Goal: Information Seeking & Learning: Learn about a topic

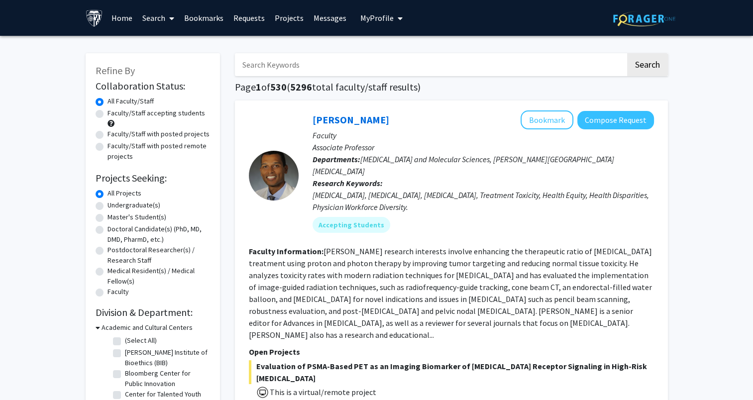
click at [200, 19] on link "Bookmarks" at bounding box center [203, 17] width 49 height 35
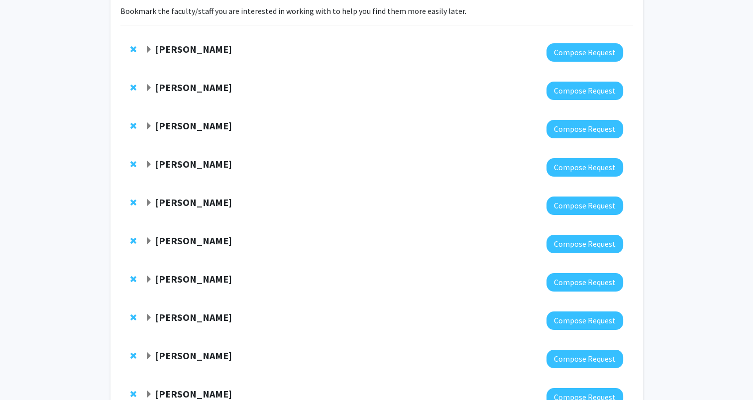
scroll to position [76, 0]
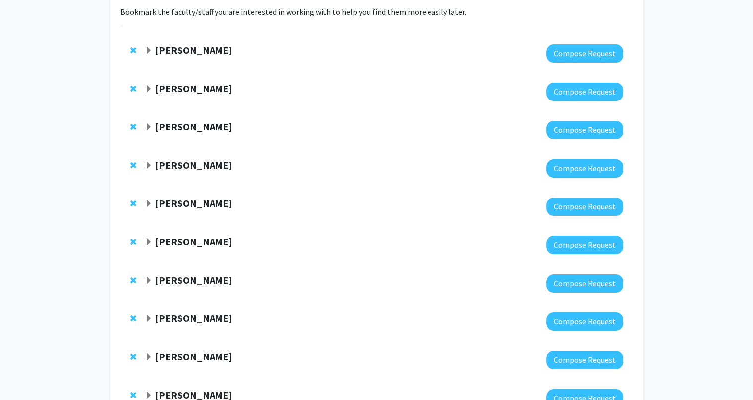
click at [198, 167] on strong "[PERSON_NAME]" at bounding box center [193, 165] width 77 height 12
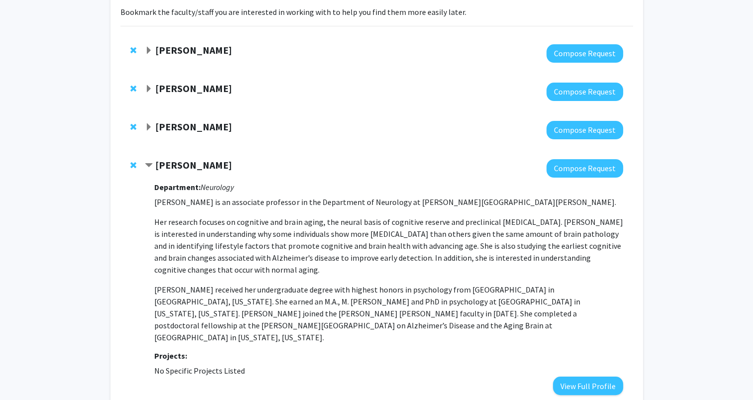
scroll to position [0, 0]
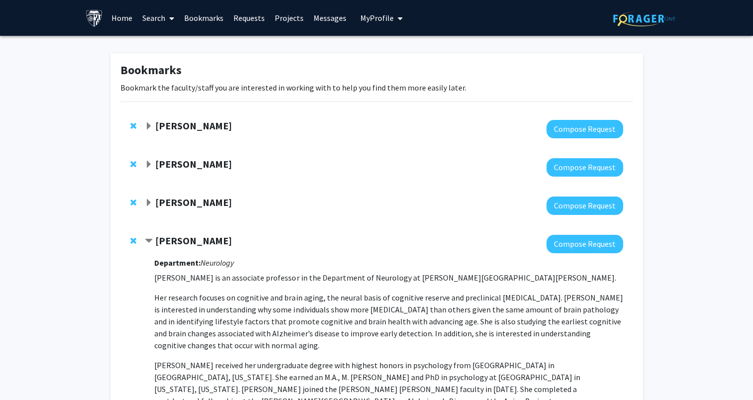
click at [119, 16] on link "Home" at bounding box center [122, 17] width 31 height 35
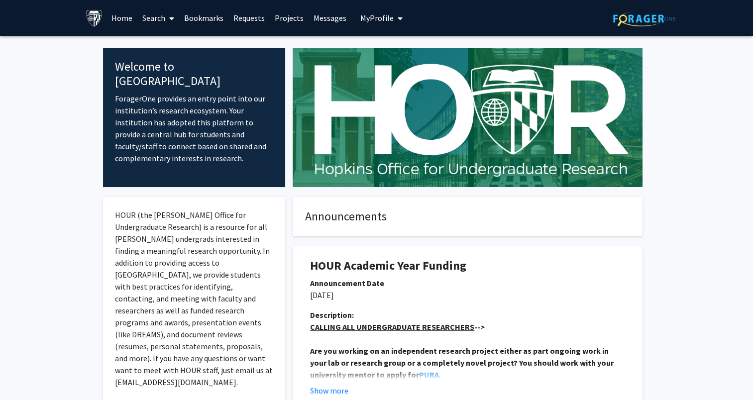
click at [149, 17] on link "Search" at bounding box center [158, 17] width 42 height 35
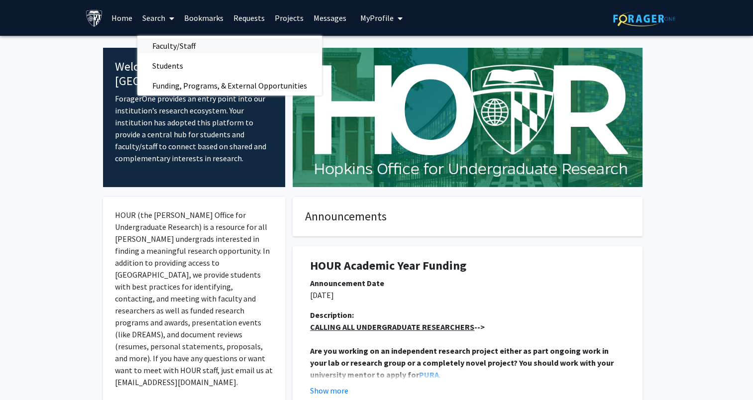
click at [209, 46] on link "Faculty/Staff" at bounding box center [229, 45] width 185 height 15
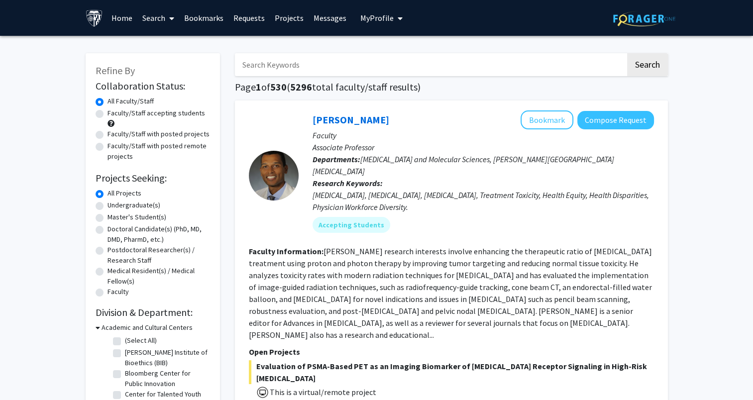
click at [312, 72] on input "Search Keywords" at bounding box center [430, 64] width 391 height 23
type input "soldan"
click at [627, 53] on button "Search" at bounding box center [647, 64] width 41 height 23
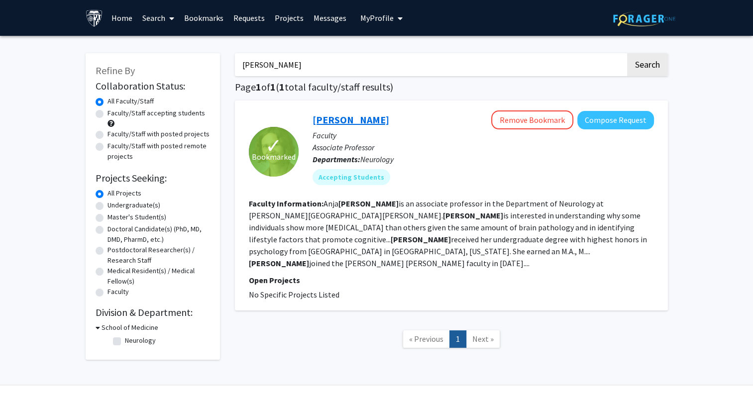
click at [349, 123] on link "[PERSON_NAME]" at bounding box center [351, 120] width 77 height 12
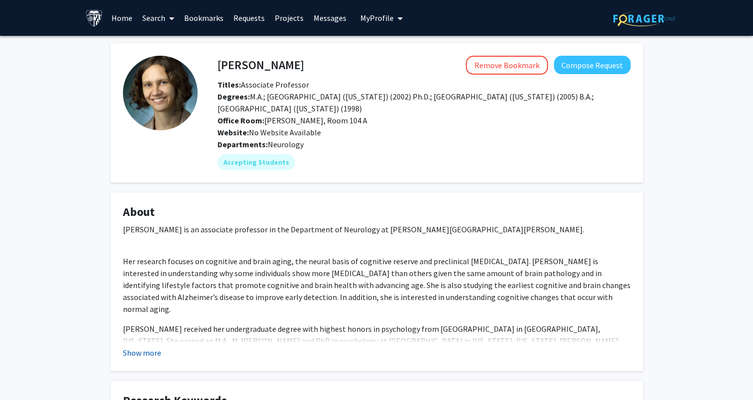
click at [137, 356] on button "Show more" at bounding box center [142, 353] width 38 height 12
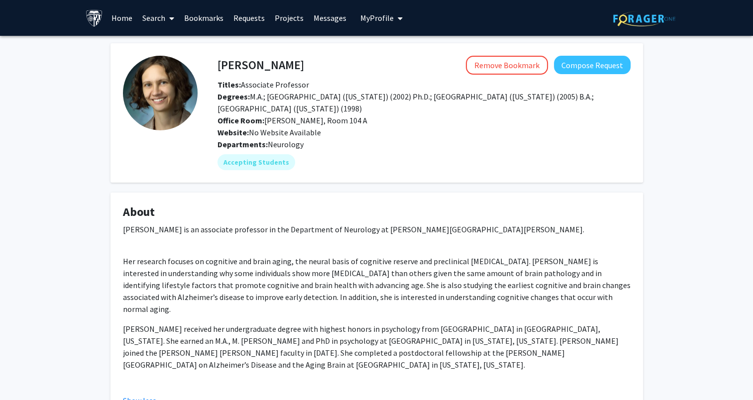
click at [155, 18] on link "Search" at bounding box center [158, 17] width 42 height 35
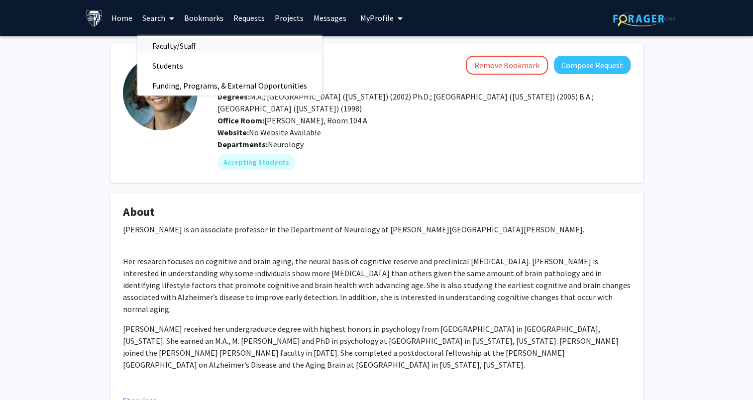
click at [187, 44] on span "Faculty/Staff" at bounding box center [173, 46] width 73 height 20
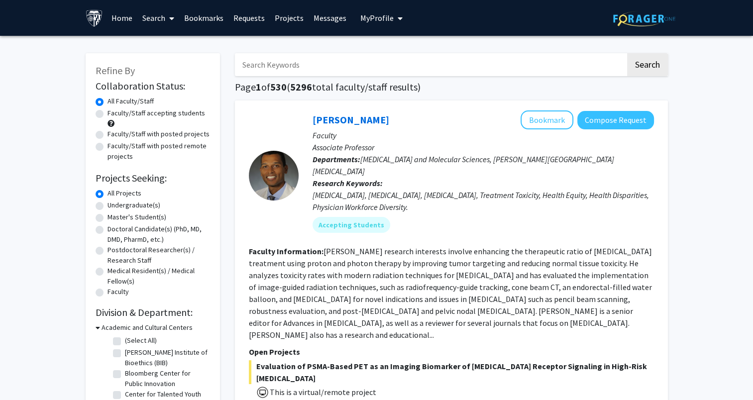
click at [207, 22] on link "Bookmarks" at bounding box center [203, 17] width 49 height 35
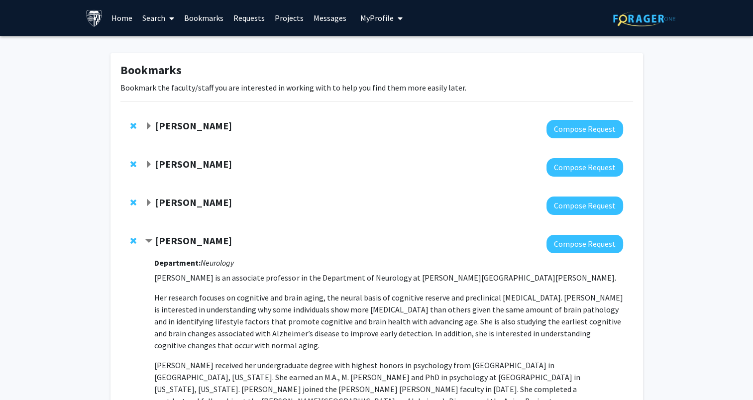
click at [172, 248] on div at bounding box center [384, 244] width 478 height 18
click at [166, 239] on strong "[PERSON_NAME]" at bounding box center [193, 240] width 77 height 12
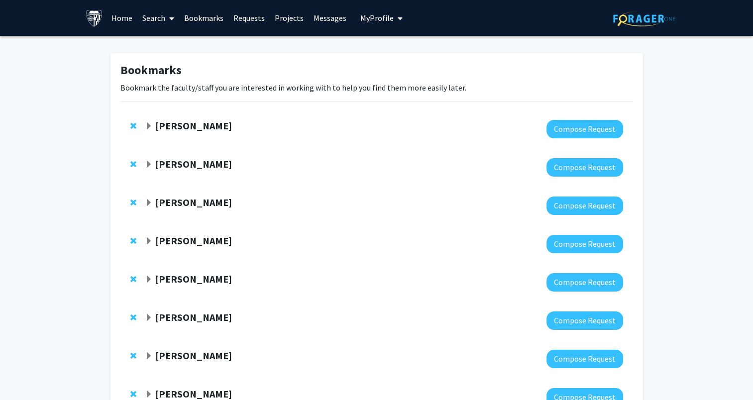
click at [162, 164] on strong "[PERSON_NAME]" at bounding box center [193, 164] width 77 height 12
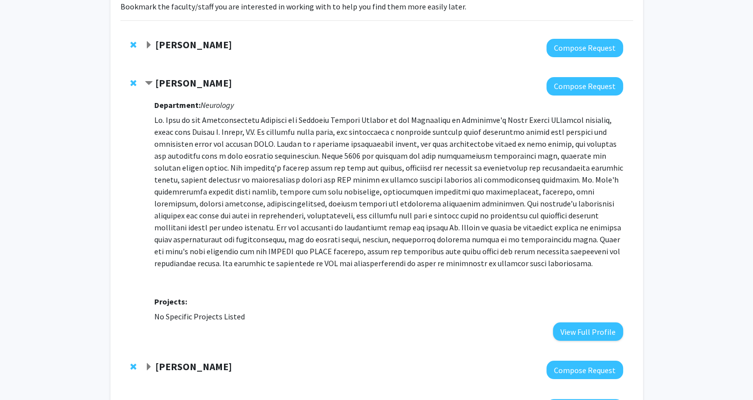
scroll to position [81, 0]
click at [174, 80] on strong "[PERSON_NAME]" at bounding box center [193, 83] width 77 height 12
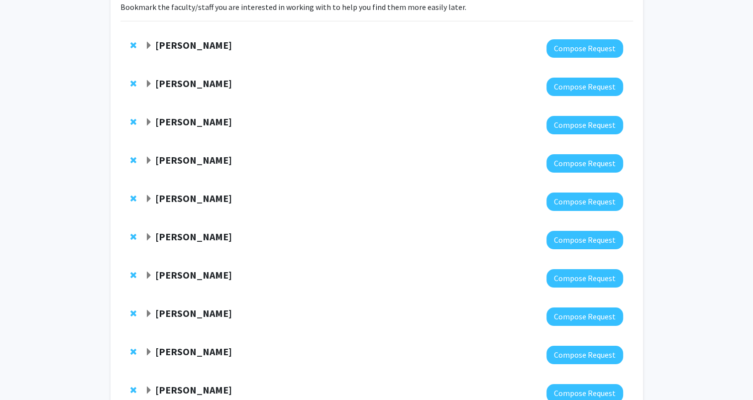
click at [174, 80] on strong "[PERSON_NAME]" at bounding box center [193, 83] width 77 height 12
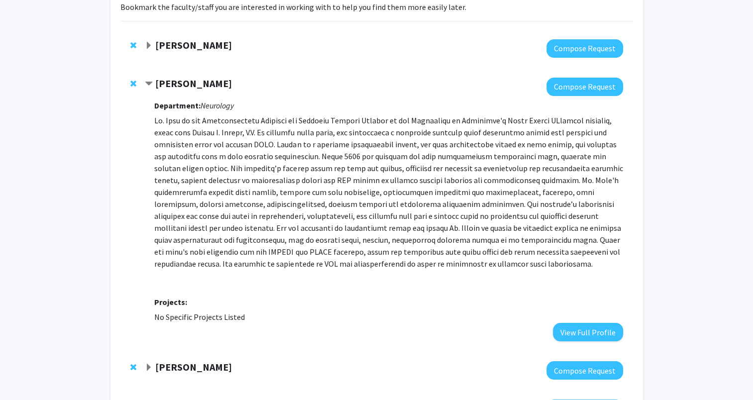
scroll to position [0, 0]
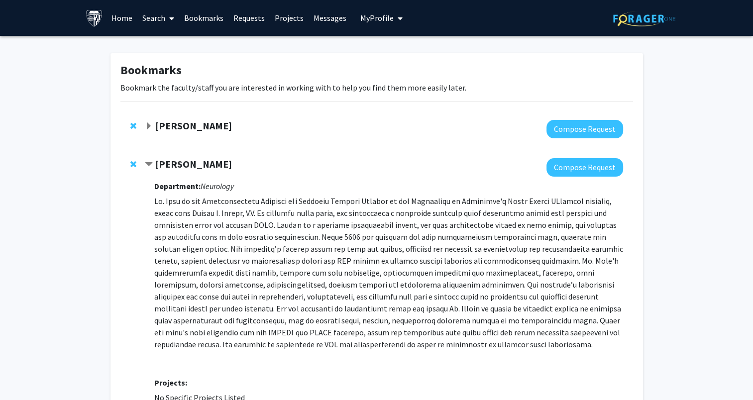
click at [244, 16] on link "Requests" at bounding box center [249, 17] width 41 height 35
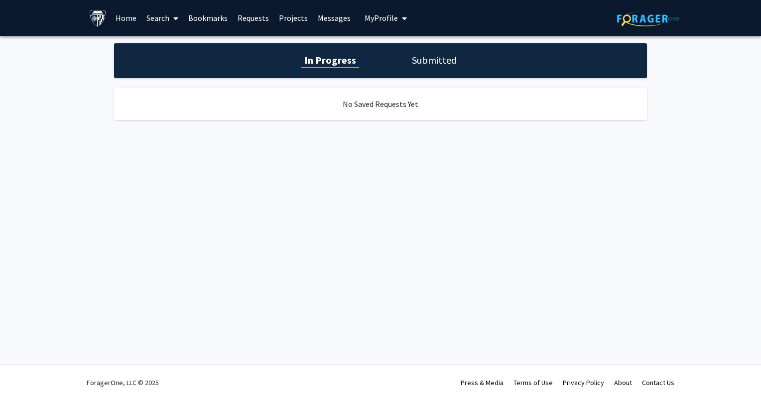
click at [151, 15] on link "Search" at bounding box center [162, 17] width 42 height 35
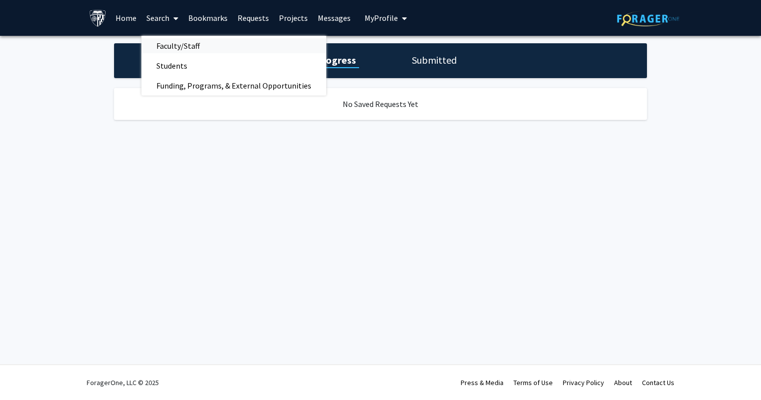
click at [215, 49] on link "Faculty/Staff" at bounding box center [233, 45] width 185 height 15
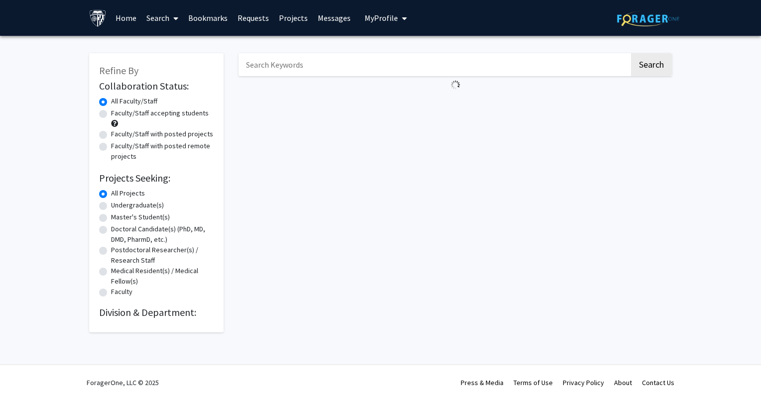
click at [283, 67] on input "Search Keywords" at bounding box center [433, 64] width 391 height 23
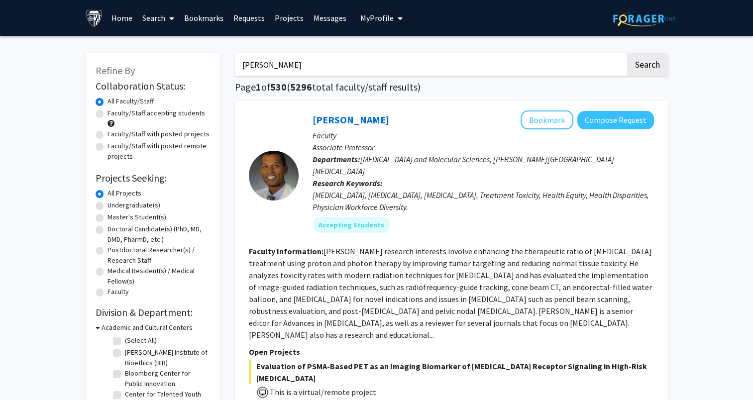
click at [627, 53] on button "Search" at bounding box center [647, 64] width 41 height 23
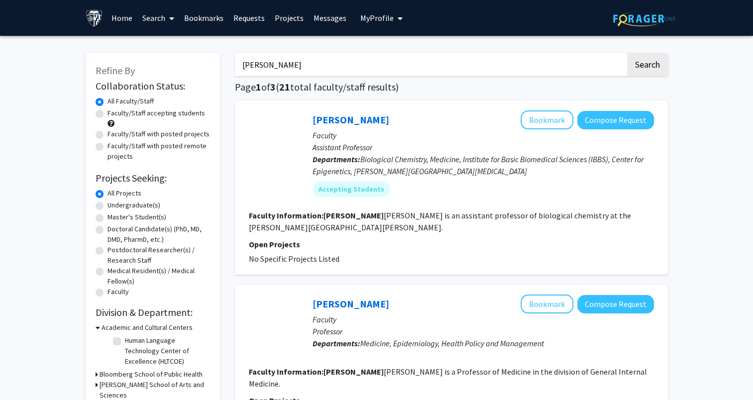
type input "[PERSON_NAME]"
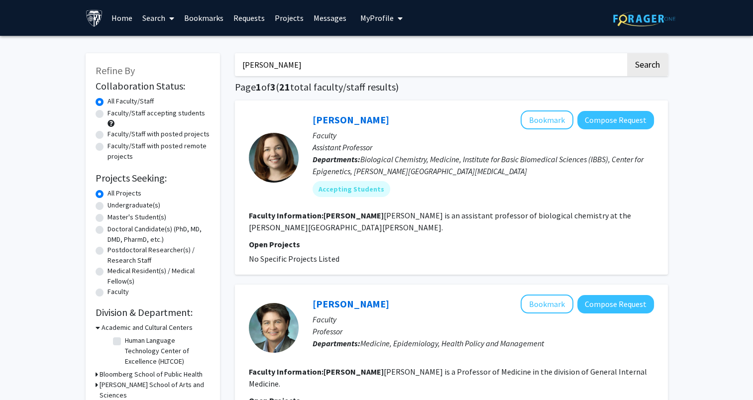
click at [627, 53] on button "Search" at bounding box center [647, 64] width 41 height 23
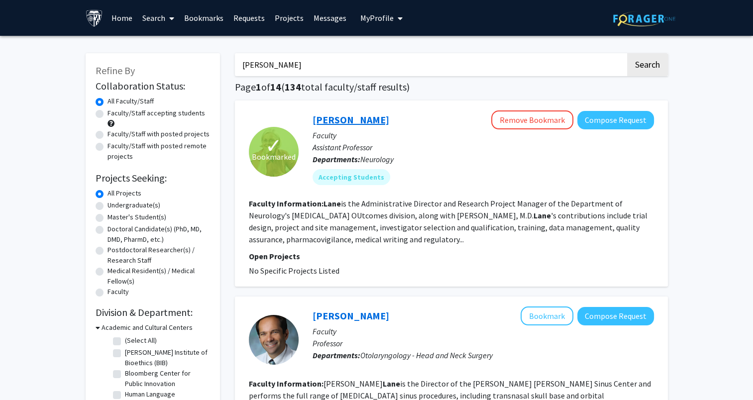
click at [354, 119] on link "[PERSON_NAME]" at bounding box center [351, 120] width 77 height 12
click at [222, 21] on link "Bookmarks" at bounding box center [203, 17] width 49 height 35
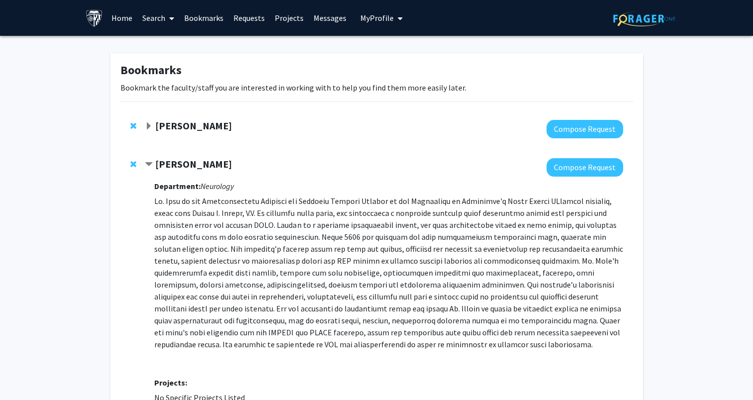
click at [180, 167] on strong "[PERSON_NAME]" at bounding box center [193, 164] width 77 height 12
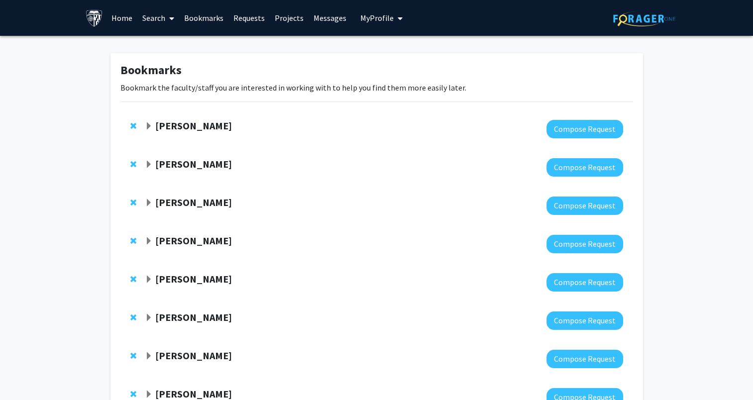
click at [185, 205] on strong "Nichol McBee" at bounding box center [193, 202] width 77 height 12
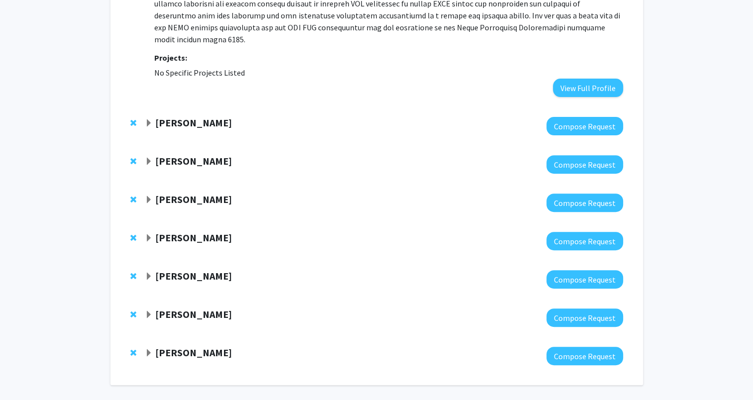
scroll to position [333, 0]
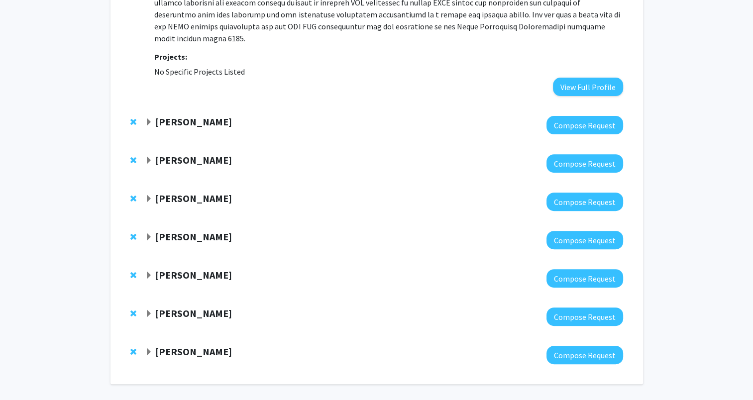
click at [174, 192] on strong "[PERSON_NAME]" at bounding box center [193, 198] width 77 height 12
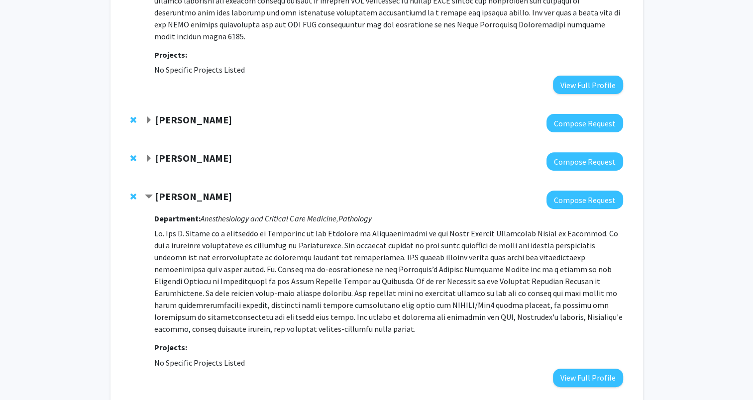
scroll to position [0, 0]
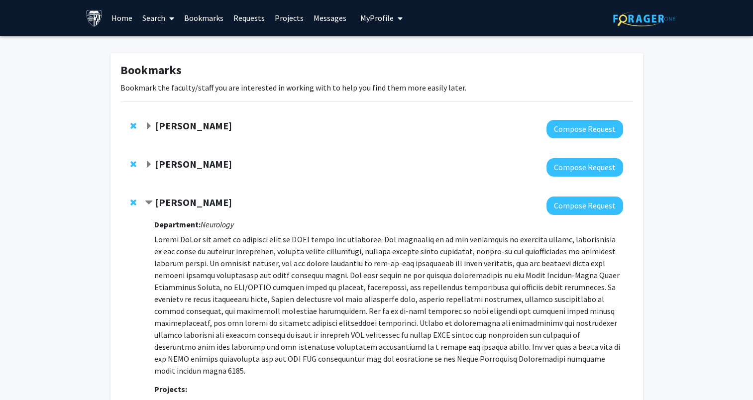
click at [205, 13] on link "Bookmarks" at bounding box center [203, 17] width 49 height 35
click at [152, 17] on link "Search" at bounding box center [158, 17] width 42 height 35
click at [170, 41] on span "Faculty/Staff" at bounding box center [173, 46] width 73 height 20
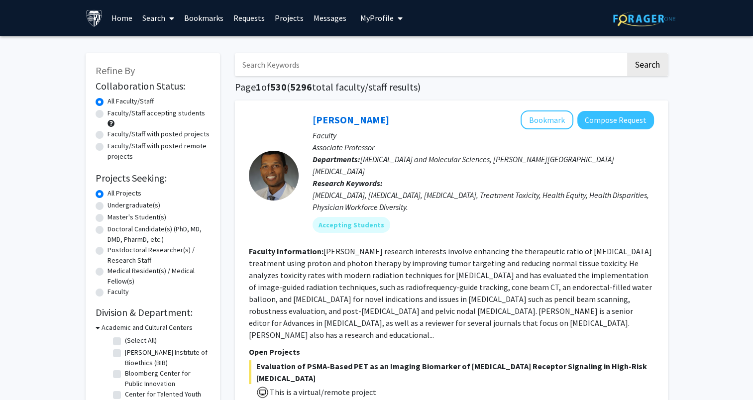
click at [254, 63] on input "Search Keywords" at bounding box center [430, 64] width 391 height 23
type input "wong"
click at [627, 53] on button "Search" at bounding box center [647, 64] width 41 height 23
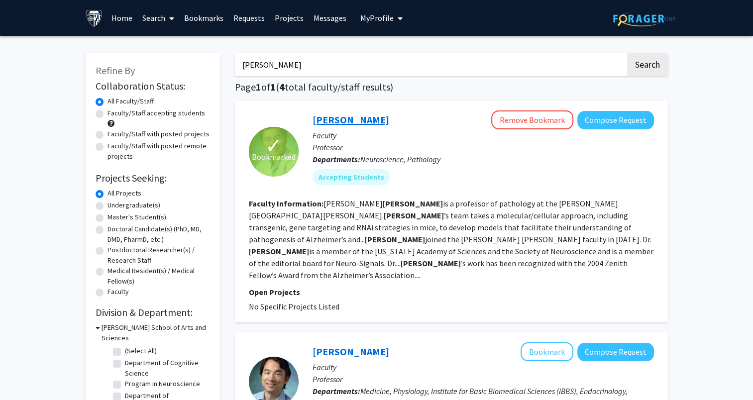
click at [353, 117] on link "[PERSON_NAME]" at bounding box center [351, 120] width 77 height 12
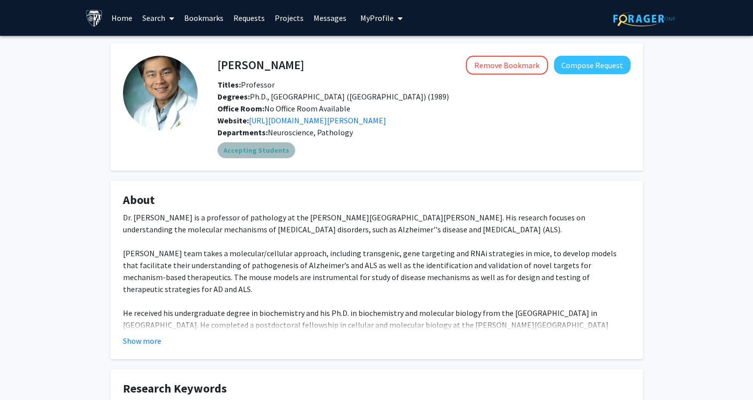
click at [269, 147] on mat-chip "Accepting Students" at bounding box center [257, 150] width 78 height 16
click at [140, 336] on button "Show more" at bounding box center [142, 341] width 38 height 12
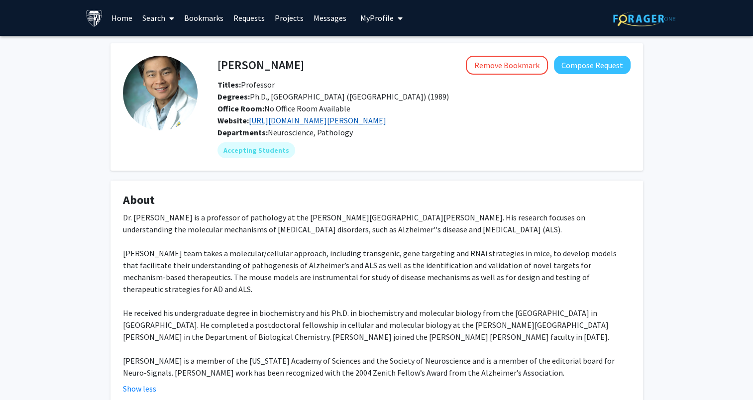
click at [265, 120] on link "https://www.hopkinsmedicine.org/research/labs/philip-wong-lab" at bounding box center [317, 121] width 137 height 10
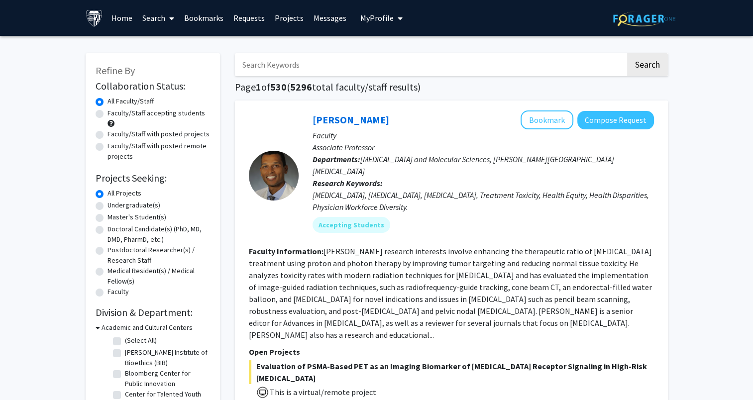
click at [206, 18] on link "Bookmarks" at bounding box center [203, 17] width 49 height 35
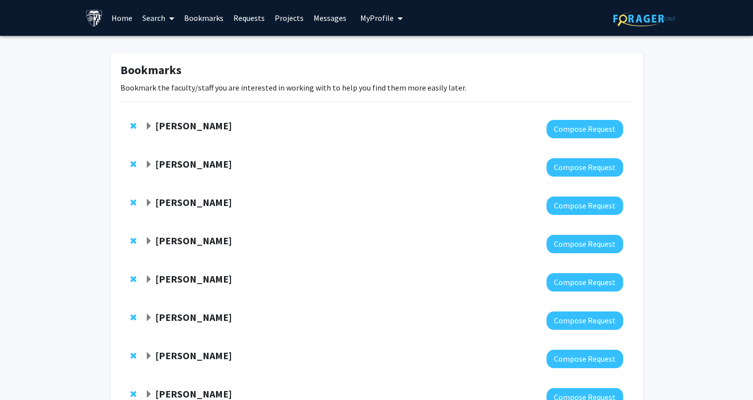
click at [156, 18] on link "Search" at bounding box center [158, 17] width 42 height 35
click at [213, 48] on link "Faculty/Staff" at bounding box center [229, 45] width 185 height 15
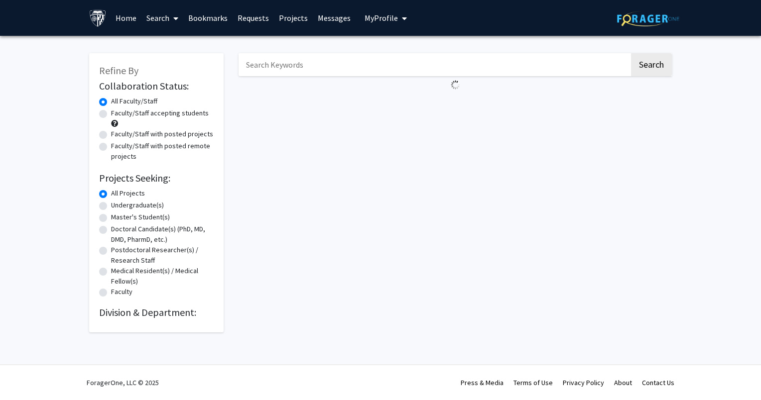
click at [308, 72] on input "Search Keywords" at bounding box center [433, 64] width 391 height 23
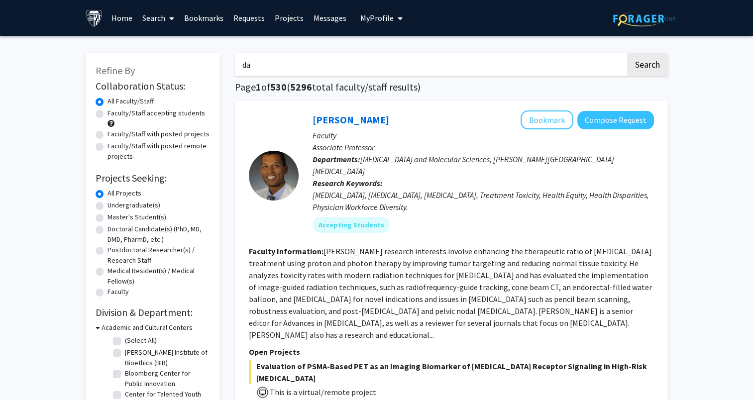
type input "dawson"
click at [627, 53] on button "Search" at bounding box center [647, 64] width 41 height 23
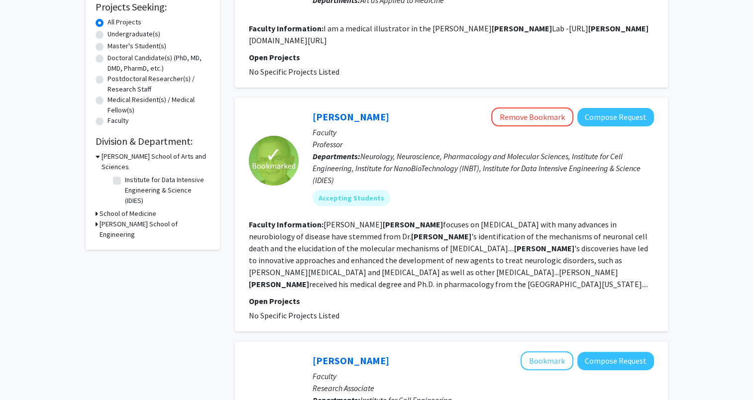
scroll to position [175, 0]
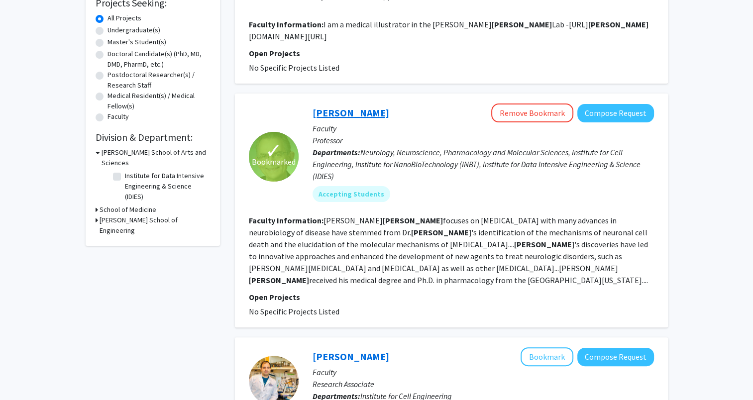
click at [337, 107] on link "[PERSON_NAME]" at bounding box center [351, 113] width 77 height 12
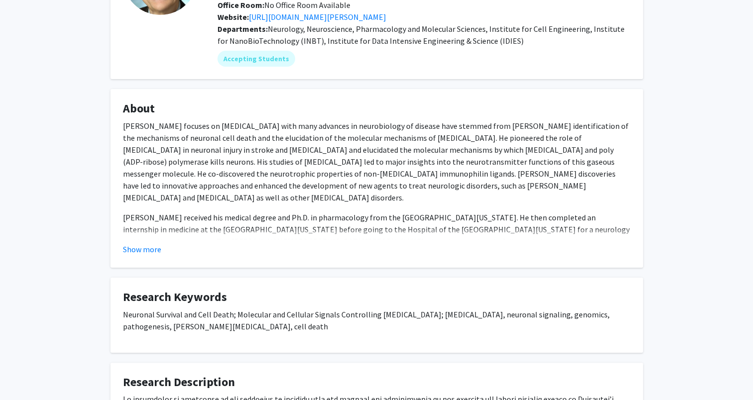
scroll to position [117, 0]
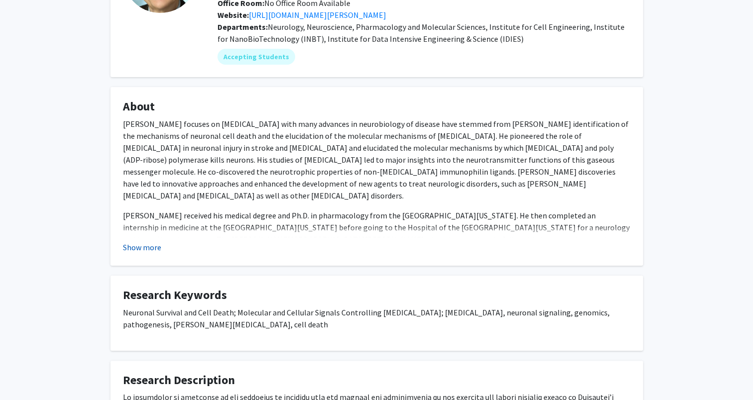
click at [147, 241] on button "Show more" at bounding box center [142, 247] width 38 height 12
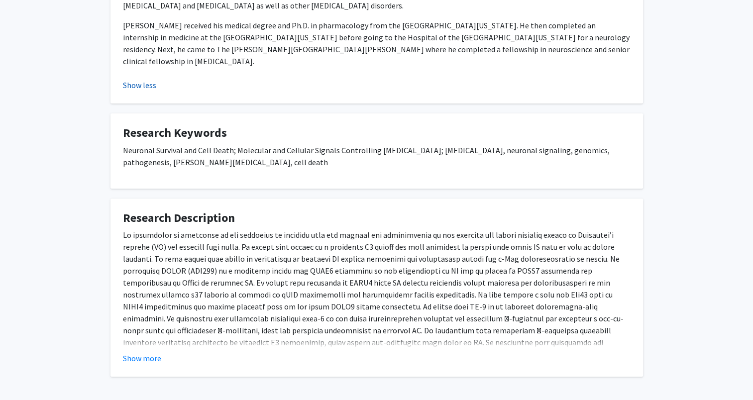
scroll to position [319, 0]
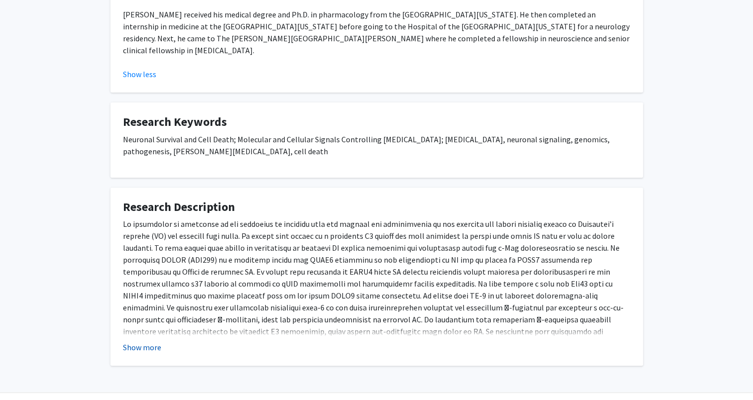
click at [143, 342] on button "Show more" at bounding box center [142, 348] width 38 height 12
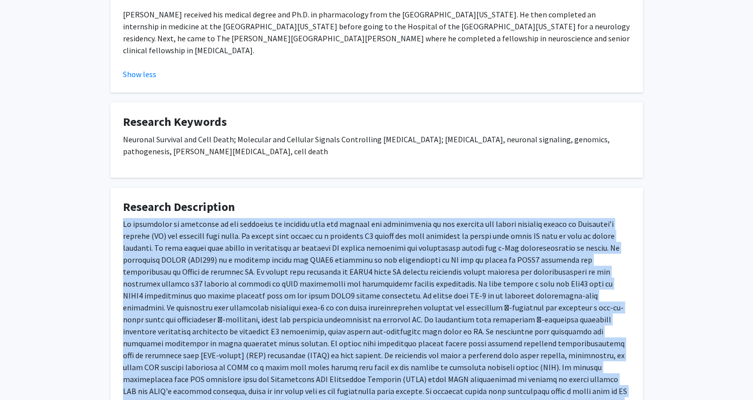
drag, startPoint x: 122, startPoint y: 199, endPoint x: 296, endPoint y: 391, distance: 259.1
click at [296, 391] on div at bounding box center [377, 337] width 508 height 239
drag, startPoint x: 296, startPoint y: 391, endPoint x: 476, endPoint y: 300, distance: 201.5
click at [476, 300] on div at bounding box center [377, 337] width 508 height 239
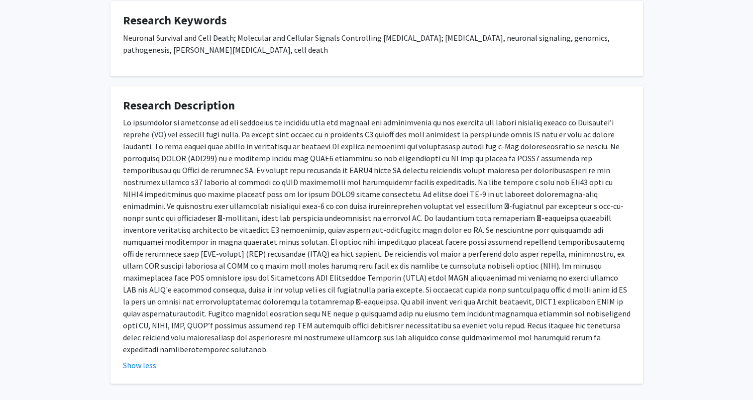
scroll to position [430, 0]
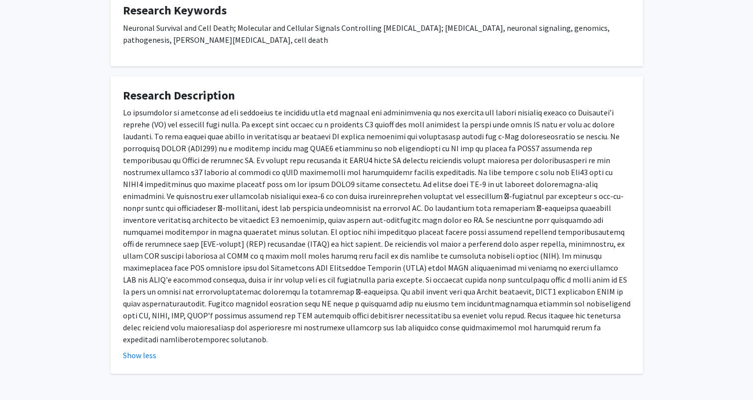
drag, startPoint x: 289, startPoint y: 306, endPoint x: 127, endPoint y: 125, distance: 242.6
drag, startPoint x: 127, startPoint y: 125, endPoint x: 122, endPoint y: 88, distance: 38.1
click at [122, 88] on fg-card "Research Description Show less" at bounding box center [377, 225] width 533 height 298
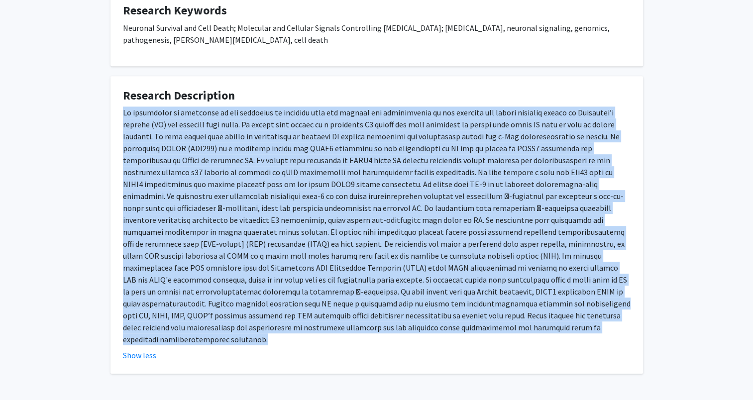
drag, startPoint x: 121, startPoint y: 86, endPoint x: 311, endPoint y: 304, distance: 289.3
click at [311, 304] on fg-card "Research Description Show less" at bounding box center [377, 225] width 533 height 298
copy div "My laboratory is currently at the forefront of research into the biology and pa…"
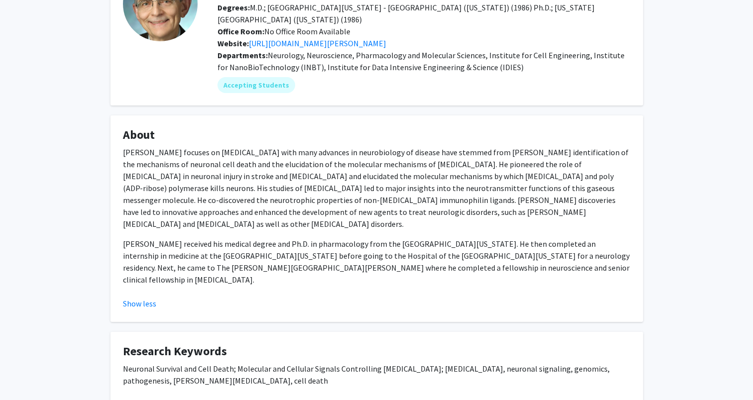
scroll to position [0, 0]
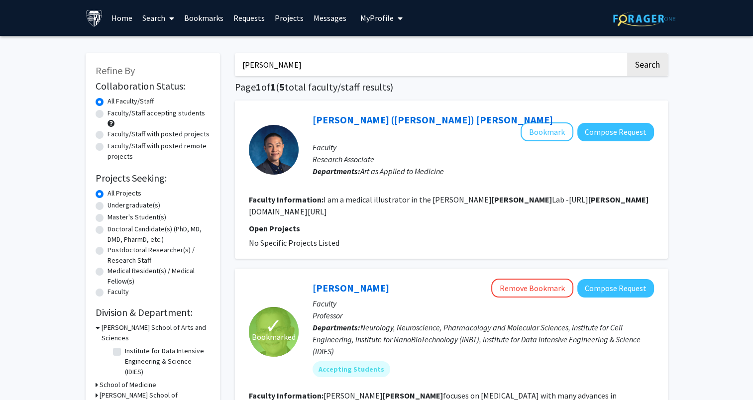
click at [267, 63] on input "dawson" at bounding box center [430, 64] width 391 height 23
type input "ko"
click at [627, 53] on button "Search" at bounding box center [647, 64] width 41 height 23
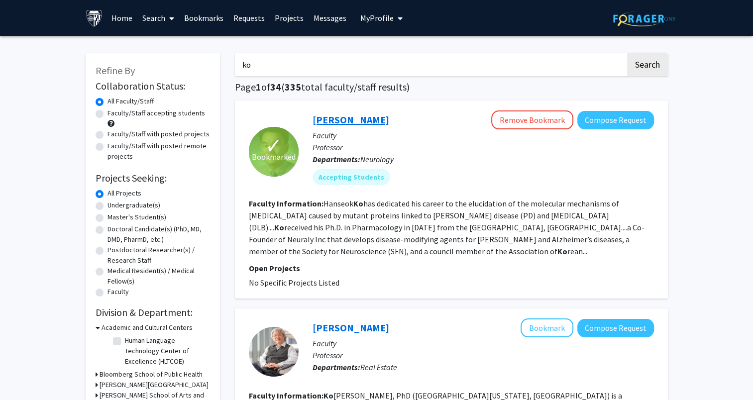
click at [347, 119] on link "[PERSON_NAME]" at bounding box center [351, 120] width 77 height 12
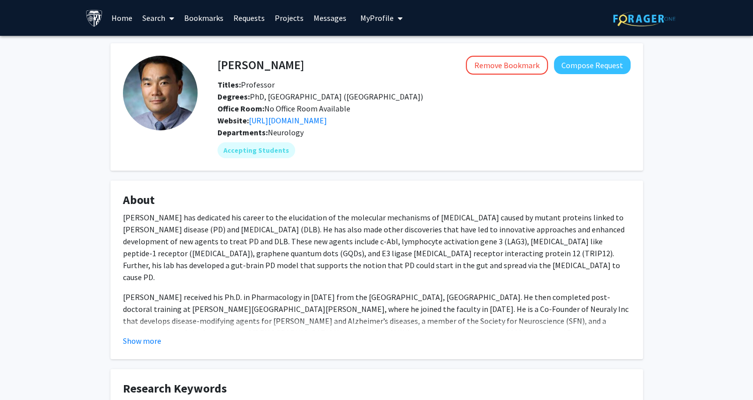
click at [219, 8] on link "Bookmarks" at bounding box center [203, 17] width 49 height 35
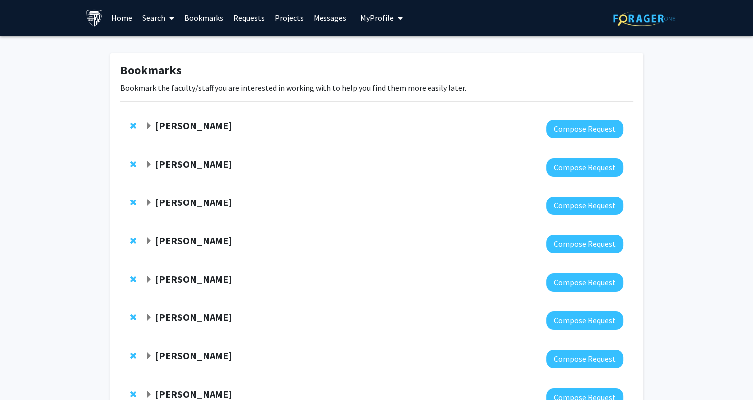
click at [159, 17] on link "Search" at bounding box center [158, 17] width 42 height 35
click at [221, 44] on link "Faculty/Staff" at bounding box center [229, 45] width 185 height 15
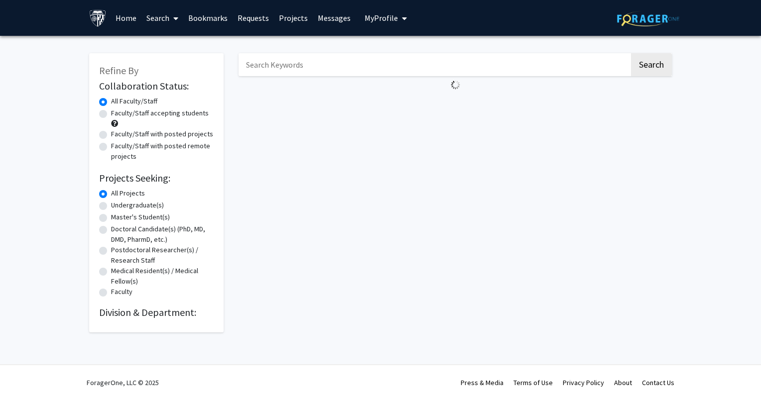
click at [294, 68] on input "Search Keywords" at bounding box center [433, 64] width 391 height 23
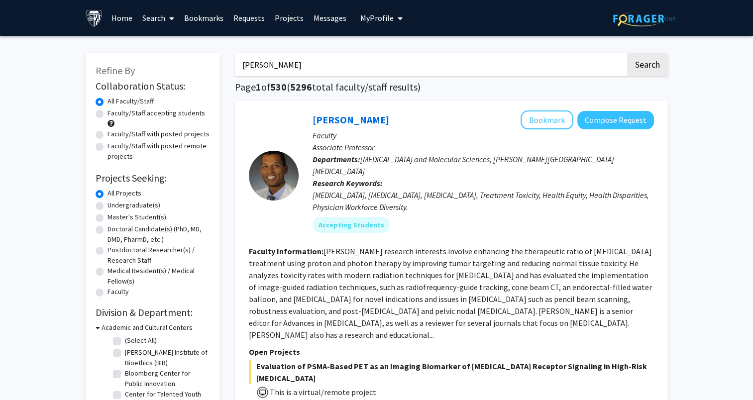
type input "juan troscco"
click at [649, 63] on button "Search" at bounding box center [647, 64] width 41 height 23
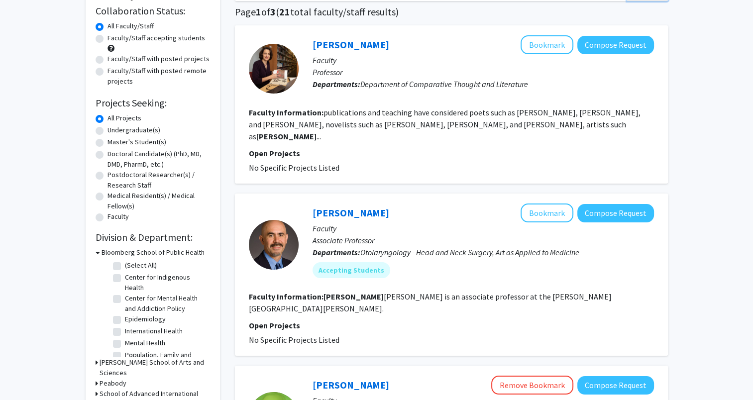
scroll to position [76, 0]
click at [350, 206] on link "Juan Garcia" at bounding box center [351, 212] width 77 height 12
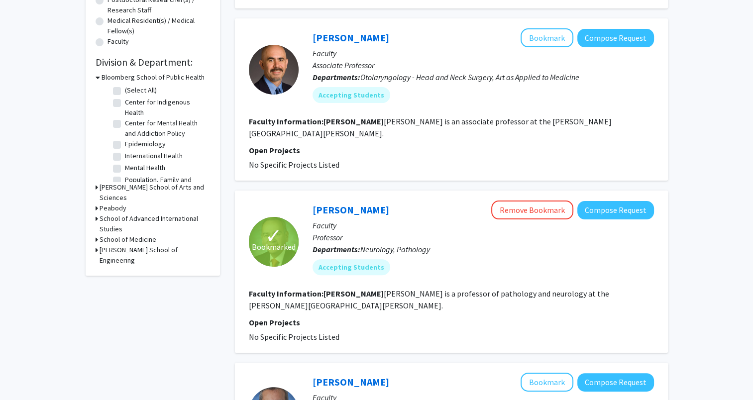
scroll to position [250, 0]
click at [348, 204] on link "[PERSON_NAME]" at bounding box center [351, 210] width 77 height 12
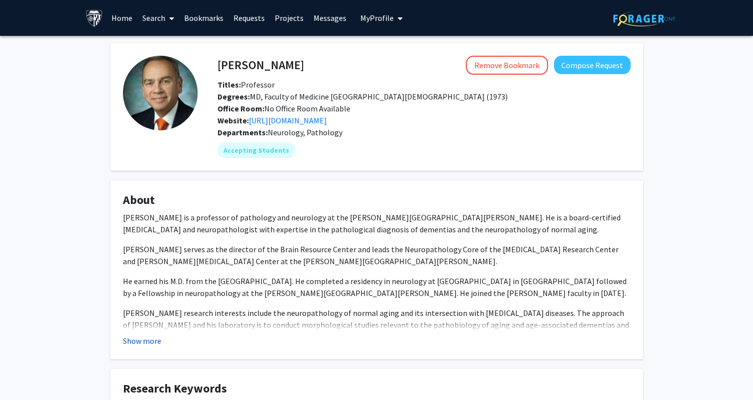
click at [146, 347] on button "Show more" at bounding box center [142, 341] width 38 height 12
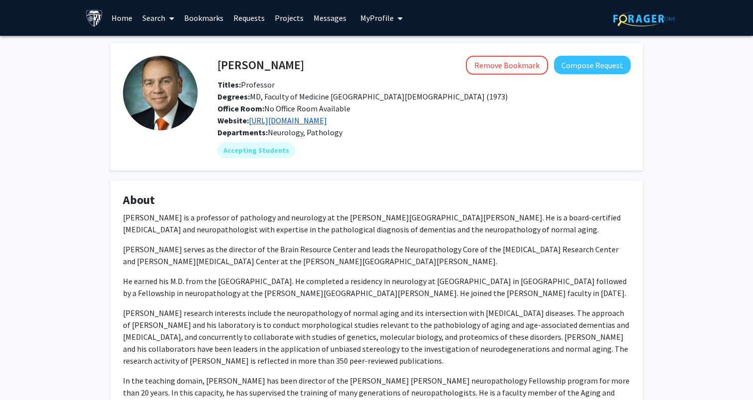
click at [327, 125] on link "[URL][DOMAIN_NAME]" at bounding box center [288, 121] width 78 height 10
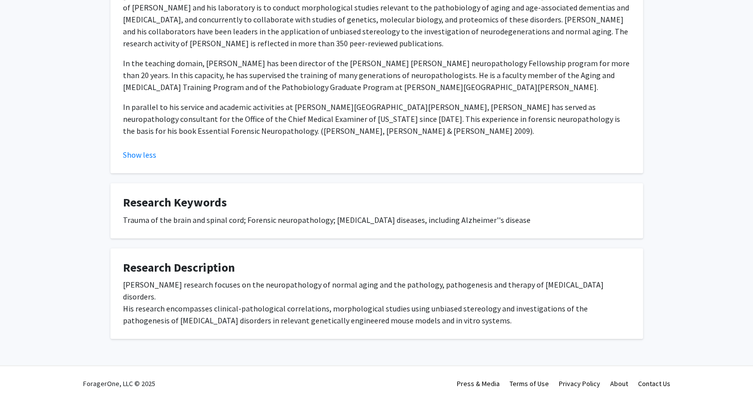
scroll to position [119, 0]
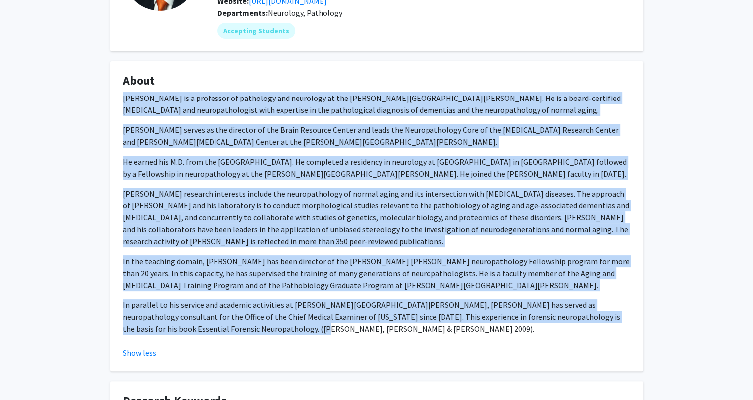
drag, startPoint x: 246, startPoint y: 341, endPoint x: 122, endPoint y: 110, distance: 262.8
click at [122, 110] on fg-card "About [PERSON_NAME] is a professor of pathology and neurology at the [PERSON_NA…" at bounding box center [377, 216] width 533 height 310
copy div "Dr. Juan Troncoso is a professor of pathology and neurology at the Johns Hopkin…"
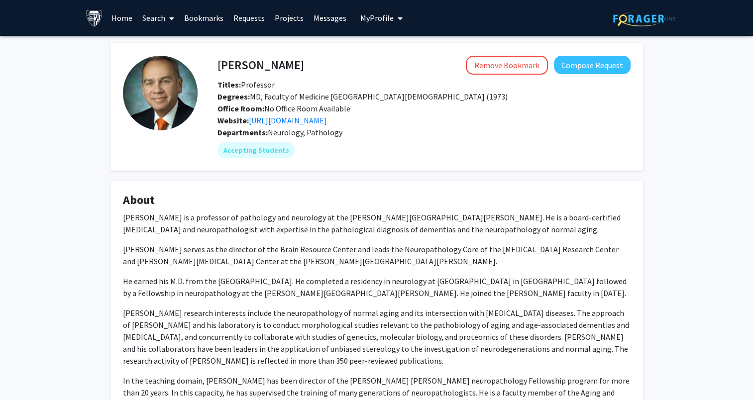
click at [153, 16] on link "Search" at bounding box center [158, 17] width 42 height 35
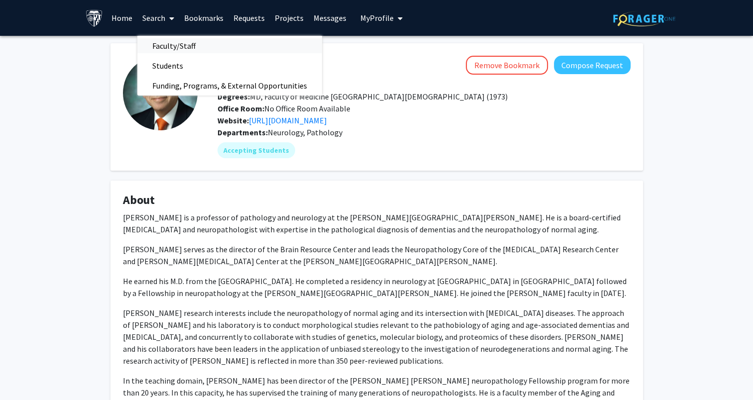
click at [203, 46] on span "Faculty/Staff" at bounding box center [173, 46] width 73 height 20
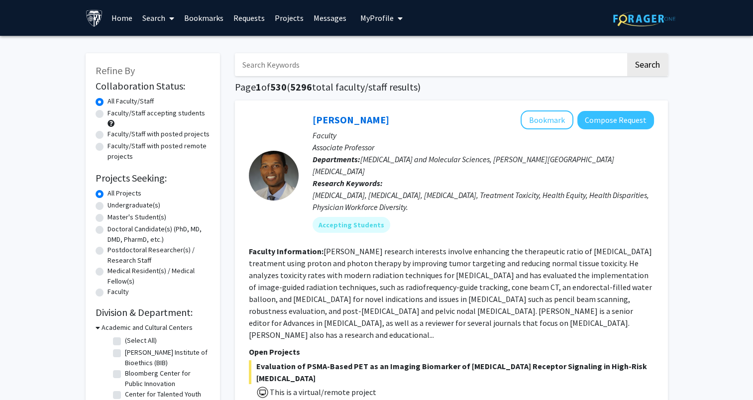
click at [286, 70] on input "Search Keywords" at bounding box center [430, 64] width 391 height 23
type input "lane"
click at [627, 53] on button "Search" at bounding box center [647, 64] width 41 height 23
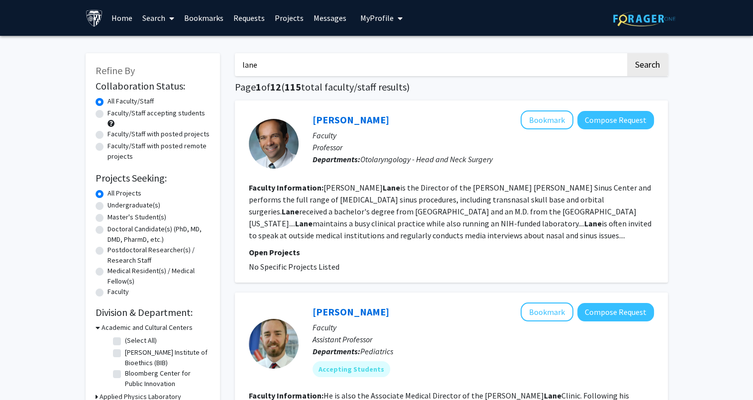
click at [202, 14] on link "Bookmarks" at bounding box center [203, 17] width 49 height 35
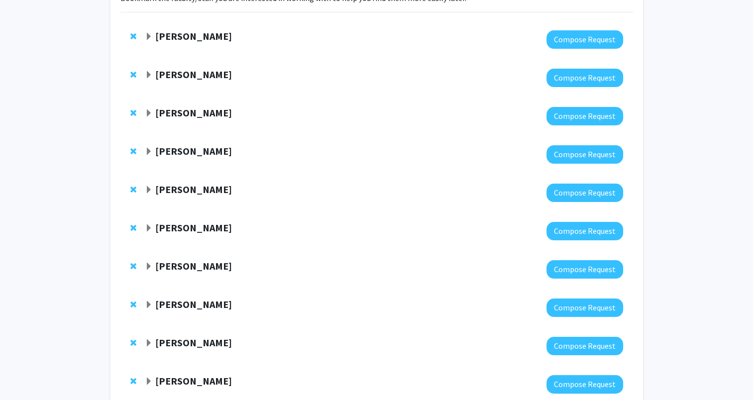
scroll to position [100, 0]
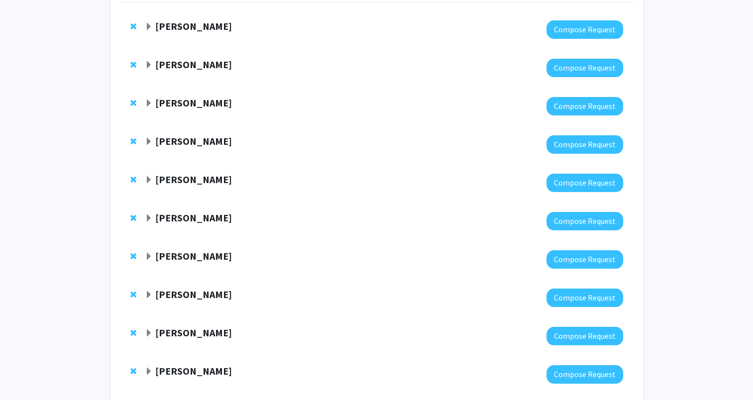
click at [202, 257] on strong "[PERSON_NAME]" at bounding box center [193, 256] width 77 height 12
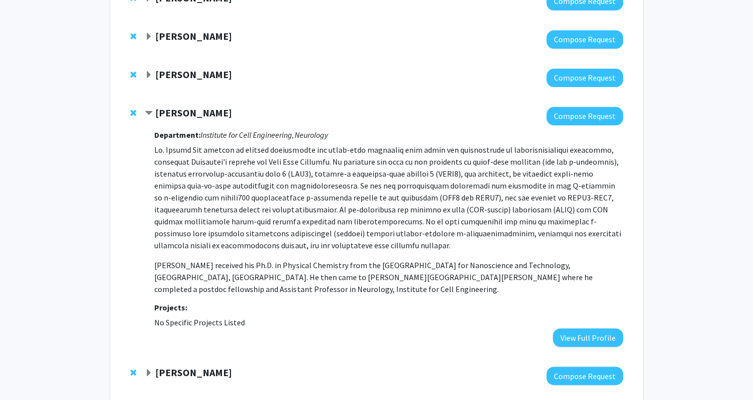
scroll to position [245, 0]
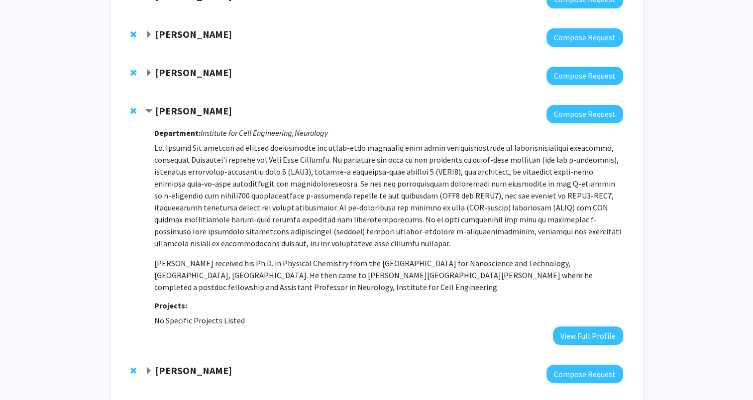
click at [184, 111] on strong "[PERSON_NAME]" at bounding box center [193, 111] width 77 height 12
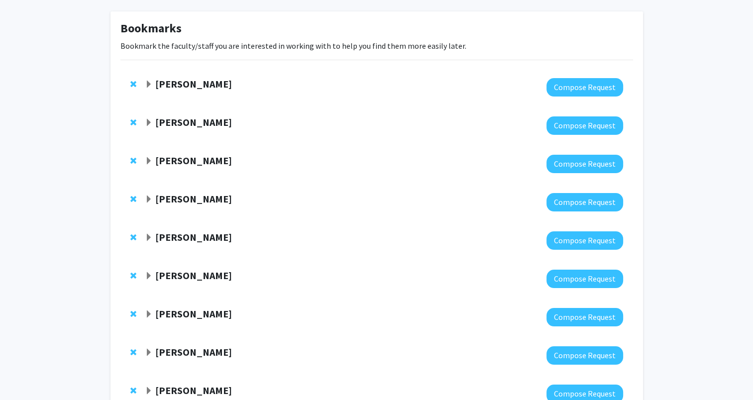
scroll to position [42, 0]
click at [191, 160] on strong "Nichol McBee" at bounding box center [193, 160] width 77 height 12
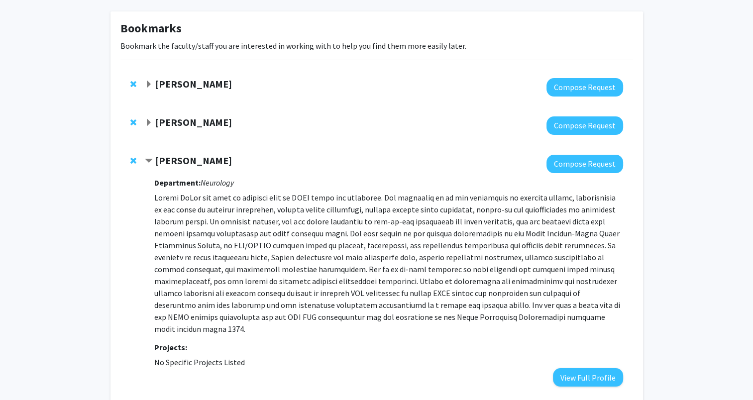
scroll to position [0, 0]
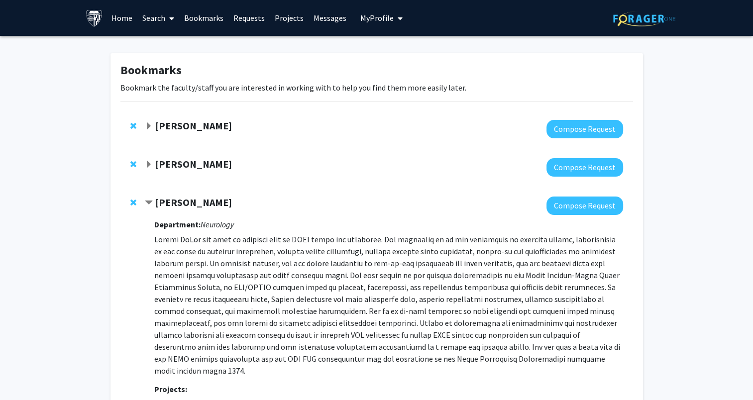
click at [152, 18] on link "Search" at bounding box center [158, 17] width 42 height 35
click at [198, 49] on span "Faculty/Staff" at bounding box center [173, 46] width 73 height 20
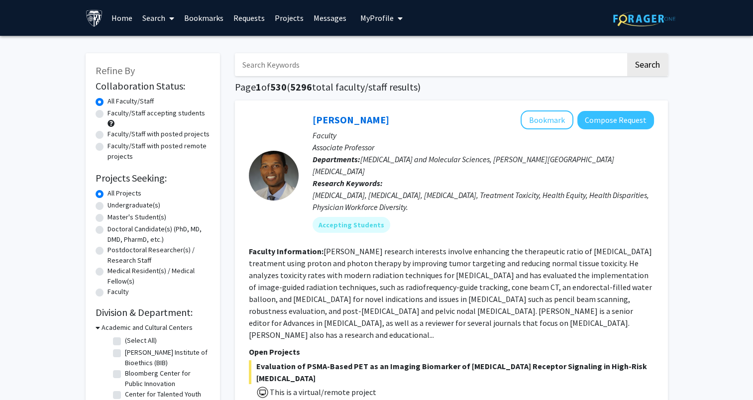
click at [260, 68] on input "Search Keywords" at bounding box center [430, 64] width 391 height 23
type input "nichol"
click at [627, 53] on button "Search" at bounding box center [647, 64] width 41 height 23
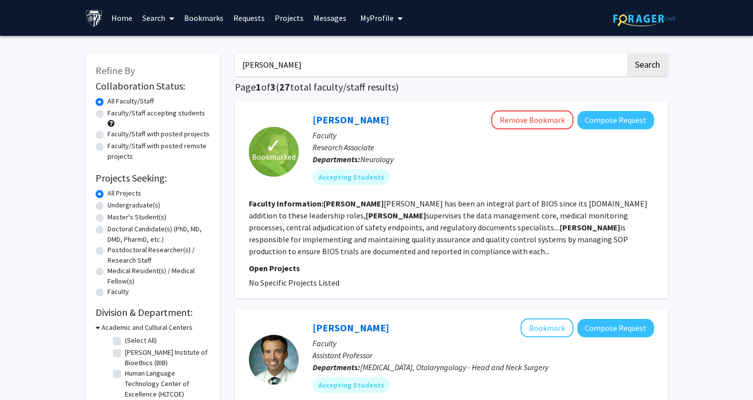
click at [345, 108] on div "✓ Bookmarked Nichol McBee Remove Bookmark Compose Request Faculty Research Asso…" at bounding box center [451, 200] width 433 height 198
click at [349, 118] on link "Nichol McBee" at bounding box center [351, 120] width 77 height 12
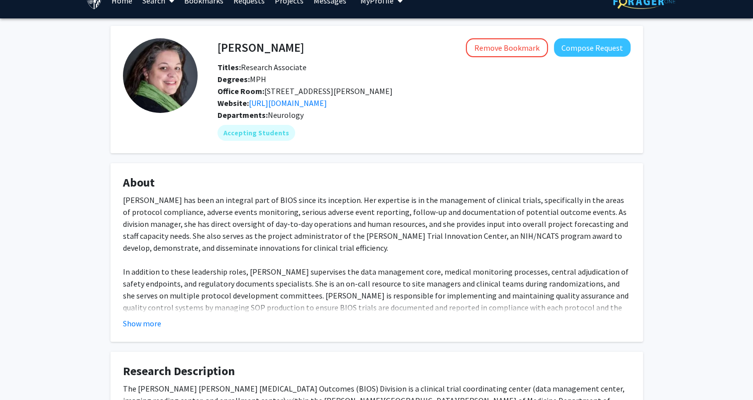
scroll to position [18, 0]
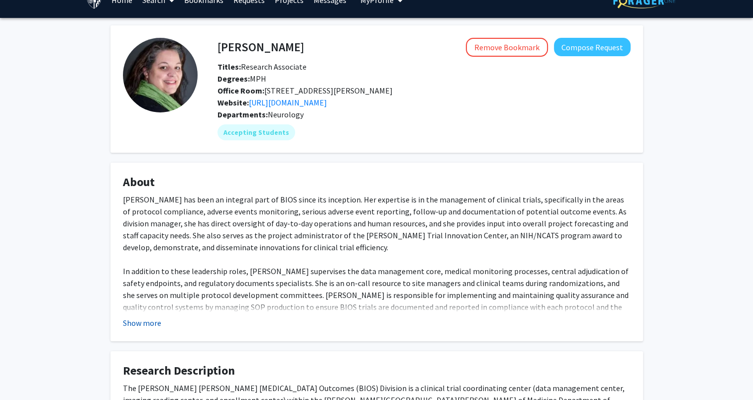
click at [129, 325] on button "Show more" at bounding box center [142, 323] width 38 height 12
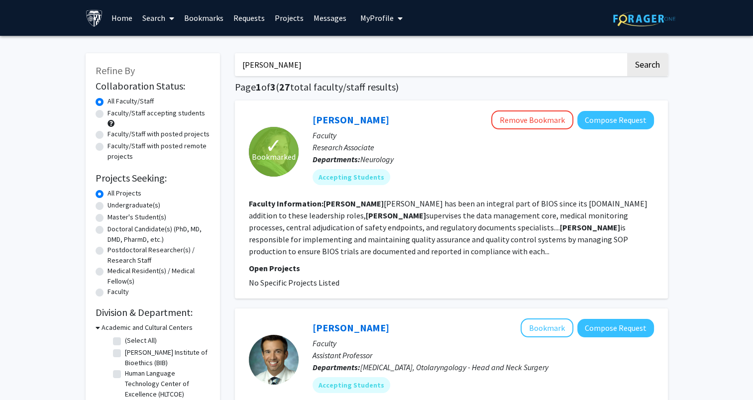
click at [272, 68] on input "nichol" at bounding box center [430, 64] width 391 height 23
click at [250, 64] on input "nichol" at bounding box center [430, 64] width 391 height 23
type input "soldan"
click at [627, 53] on button "Search" at bounding box center [647, 64] width 41 height 23
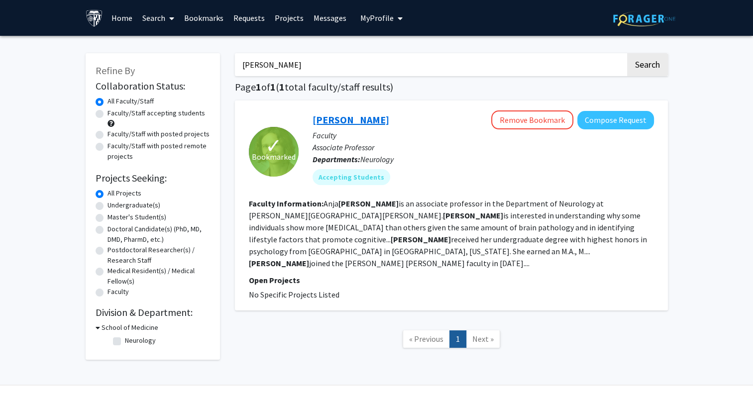
click at [336, 120] on link "[PERSON_NAME]" at bounding box center [351, 120] width 77 height 12
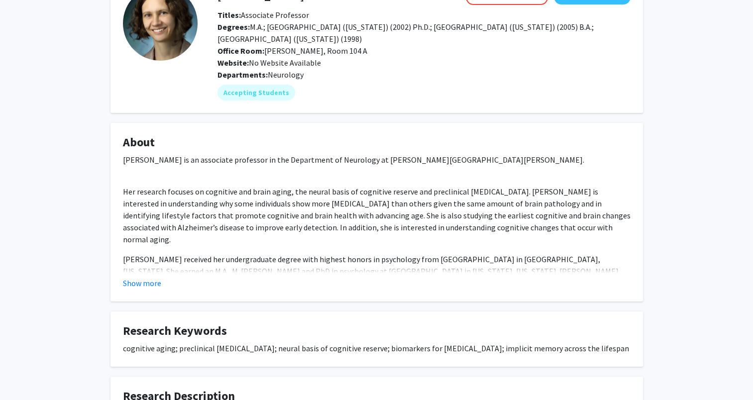
scroll to position [70, 0]
click at [147, 285] on button "Show more" at bounding box center [142, 283] width 38 height 12
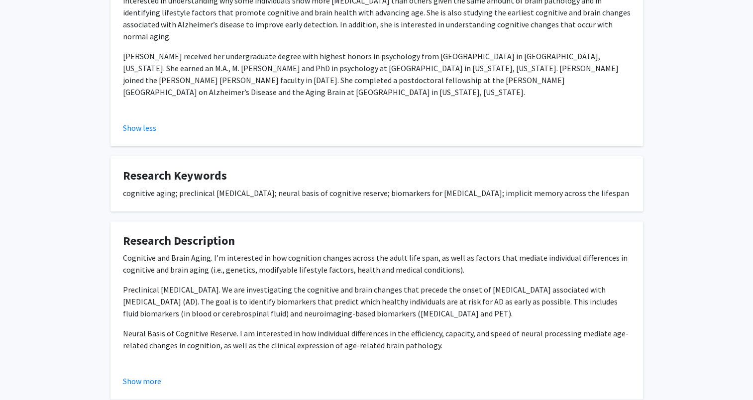
scroll to position [311, 0]
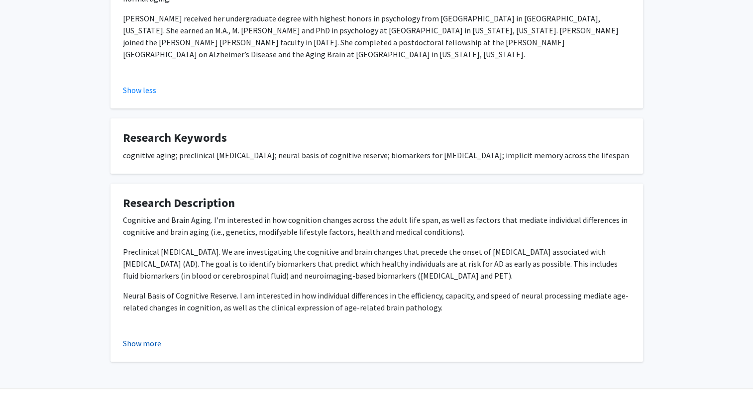
click at [151, 338] on button "Show more" at bounding box center [142, 344] width 38 height 12
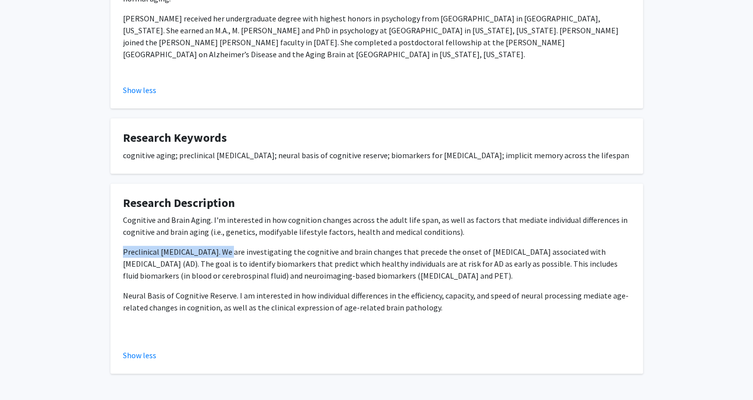
drag, startPoint x: 123, startPoint y: 225, endPoint x: 224, endPoint y: 227, distance: 100.1
click at [224, 246] on p "Preclinical Alzheimer's Disease. We are investigating the cognitive and brain c…" at bounding box center [377, 264] width 508 height 36
copy p "Preclinical Alzheimer's Disease"
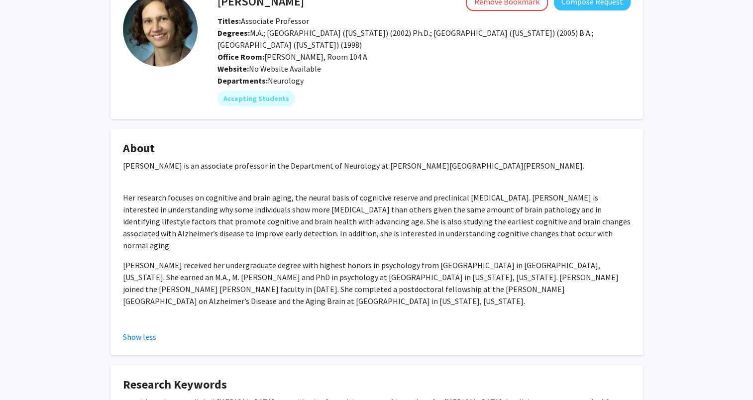
scroll to position [54, 0]
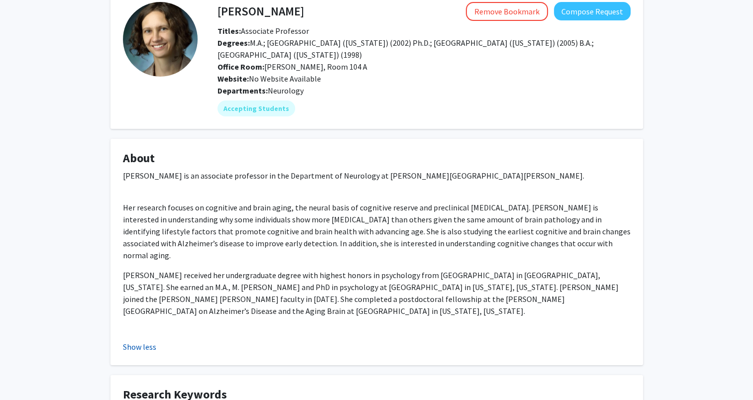
click at [140, 341] on button "Show less" at bounding box center [139, 347] width 33 height 12
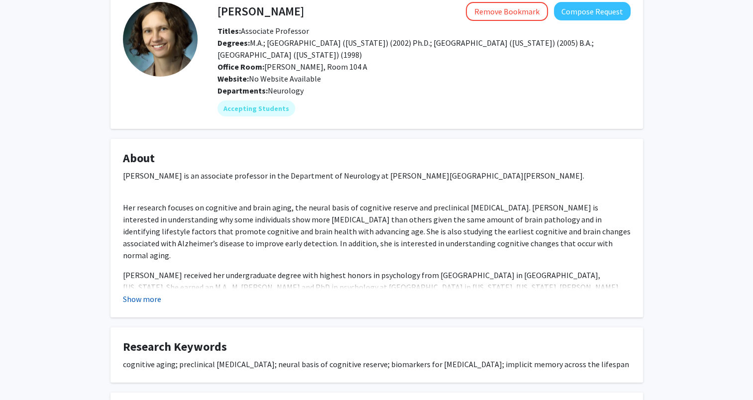
click at [139, 295] on button "Show more" at bounding box center [142, 299] width 38 height 12
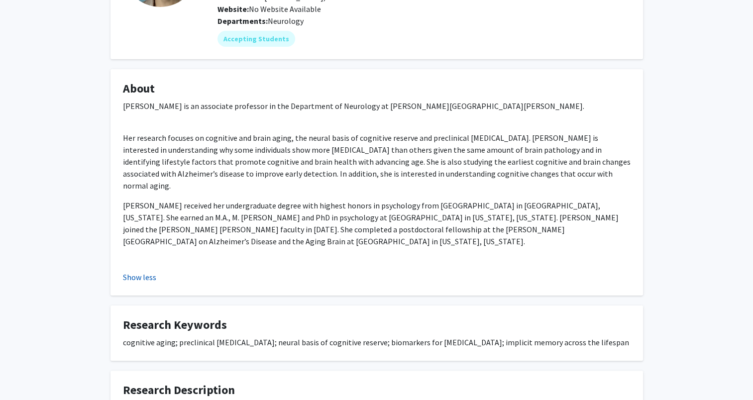
scroll to position [123, 0]
drag, startPoint x: 121, startPoint y: 150, endPoint x: 589, endPoint y: 174, distance: 468.6
click at [589, 174] on fg-card "About Dr. Anja Soldan is an associate professor in the Department of Neurology …" at bounding box center [377, 183] width 533 height 227
copy p "understanding why some individuals show more cognitive impairment than others g…"
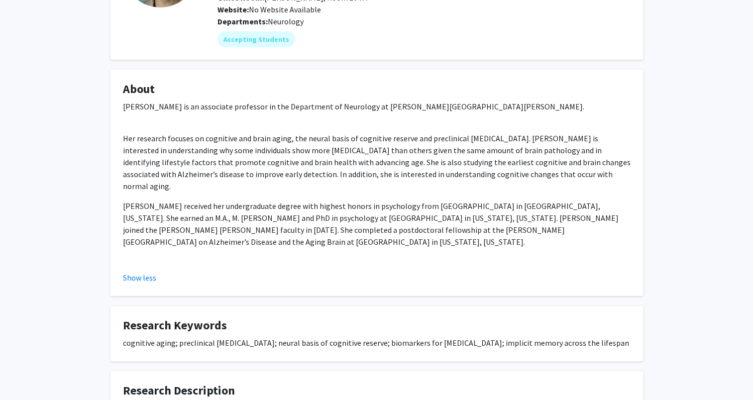
click at [349, 166] on p "Her research focuses on cognitive and brain aging, the neural basis of cognitiv…" at bounding box center [377, 162] width 508 height 60
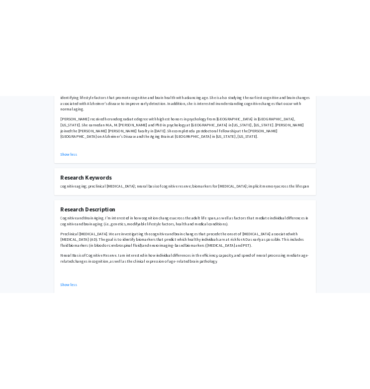
scroll to position [284, 0]
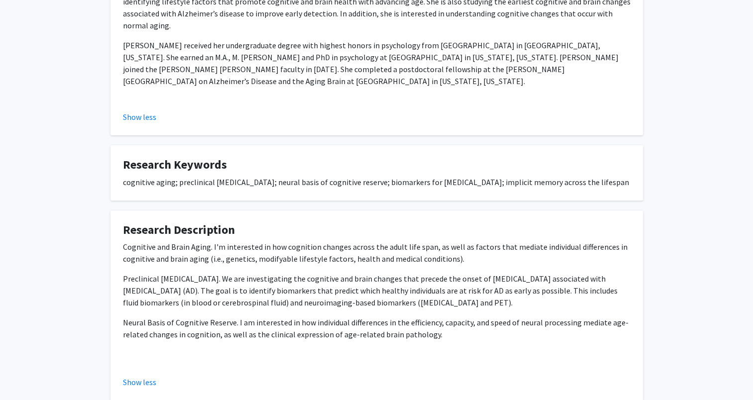
drag, startPoint x: 441, startPoint y: 279, endPoint x: 115, endPoint y: 257, distance: 326.8
click at [115, 257] on fg-card "Research Description Cognitive and Brain Aging. I'm interested in how cognition…" at bounding box center [377, 306] width 533 height 191
copy p "Preclinical Alzheimer's Disease. We are investigating the cognitive and brain c…"
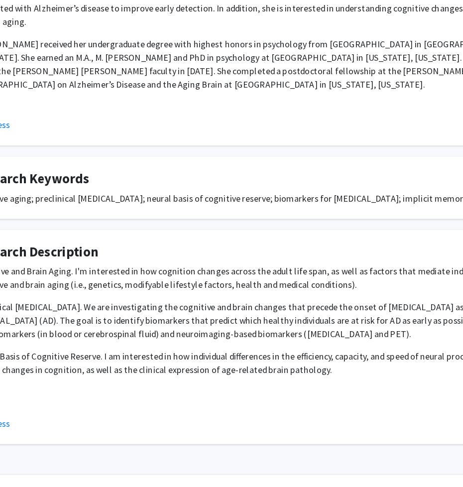
scroll to position [236, 70]
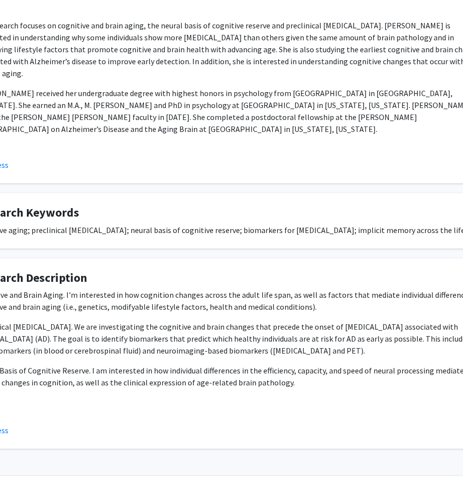
drag, startPoint x: 301, startPoint y: 6, endPoint x: 111, endPoint y: 329, distance: 374.1
click at [111, 329] on p "Preclinical Alzheimer's Disease. We are investigating the cognitive and brain c…" at bounding box center [229, 339] width 508 height 36
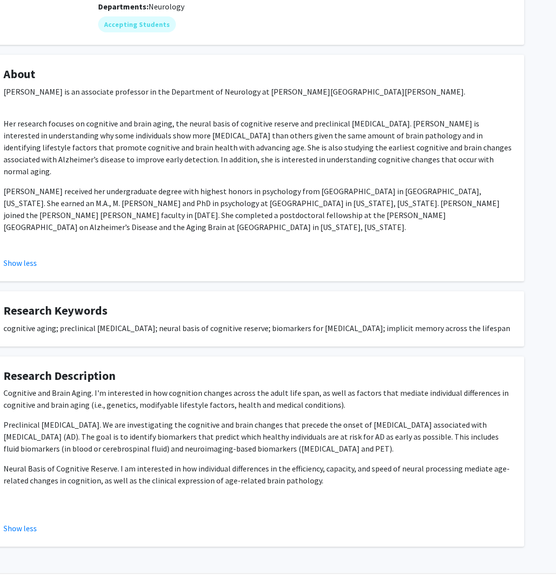
scroll to position [0, 0]
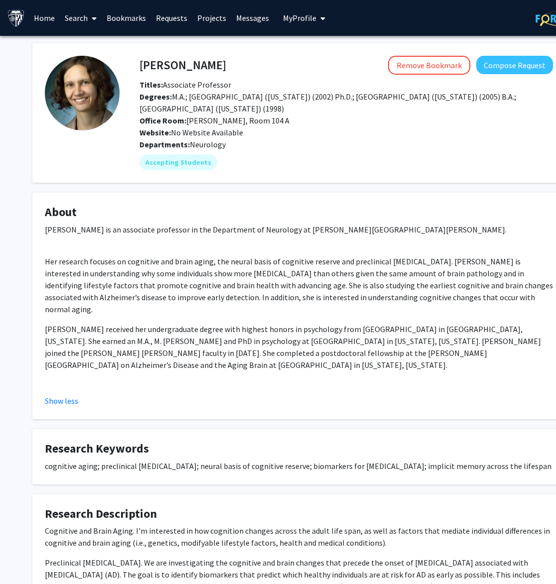
drag, startPoint x: 436, startPoint y: 2, endPoint x: 174, endPoint y: 433, distance: 503.6
click at [174, 400] on fg-card-title "Research Keywords" at bounding box center [299, 451] width 508 height 18
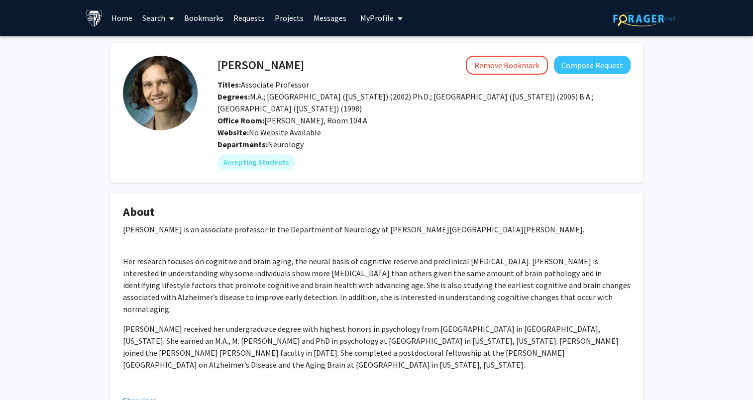
click at [152, 17] on link "Search" at bounding box center [158, 17] width 42 height 35
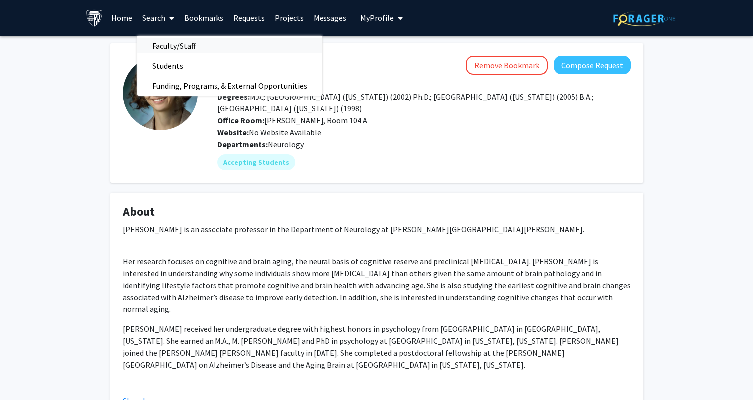
click at [200, 47] on span "Faculty/Staff" at bounding box center [173, 46] width 73 height 20
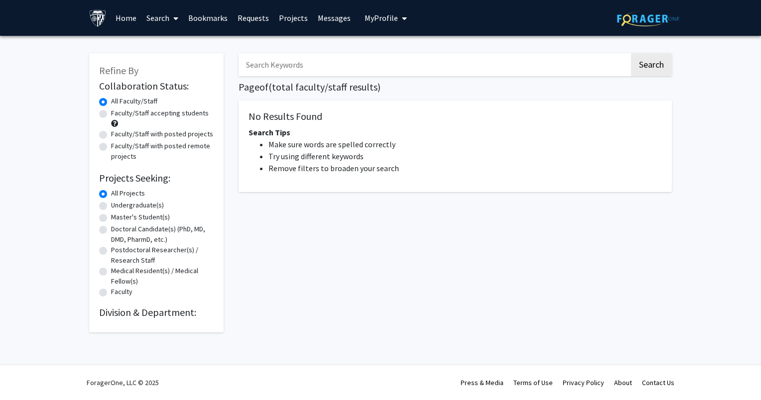
click at [251, 69] on input "Search Keywords" at bounding box center [433, 64] width 391 height 23
type input "[MEDICAL_DATA]"
click at [631, 53] on button "Search" at bounding box center [651, 64] width 41 height 23
click at [111, 115] on label "Faculty/Staff accepting students" at bounding box center [160, 113] width 98 height 10
click at [111, 115] on input "Faculty/Staff accepting students" at bounding box center [114, 111] width 6 height 6
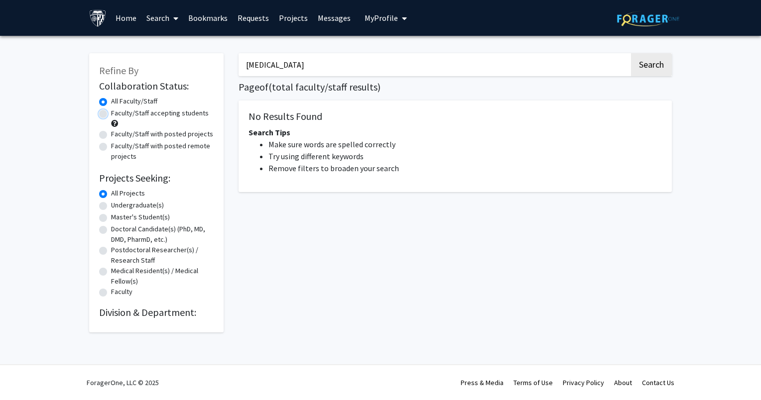
radio input "true"
click at [657, 67] on button "Search" at bounding box center [651, 64] width 41 height 23
click at [638, 68] on button "Search" at bounding box center [651, 64] width 41 height 23
click at [341, 63] on input "[MEDICAL_DATA]" at bounding box center [433, 64] width 391 height 23
click at [649, 68] on button "Search" at bounding box center [651, 64] width 41 height 23
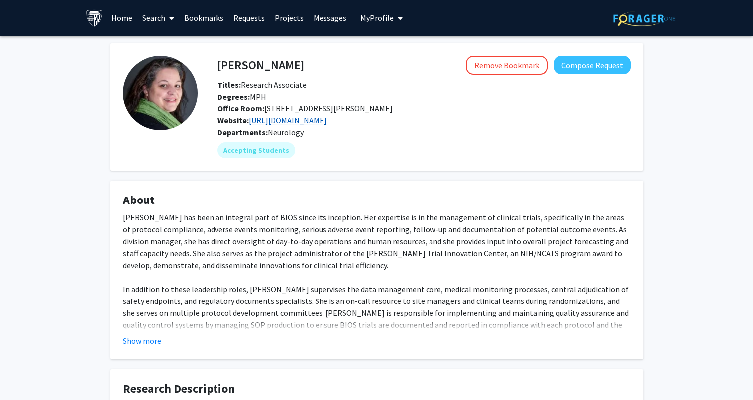
click at [327, 119] on link "[URL][DOMAIN_NAME]" at bounding box center [288, 121] width 78 height 10
click at [157, 18] on link "Search" at bounding box center [158, 17] width 42 height 35
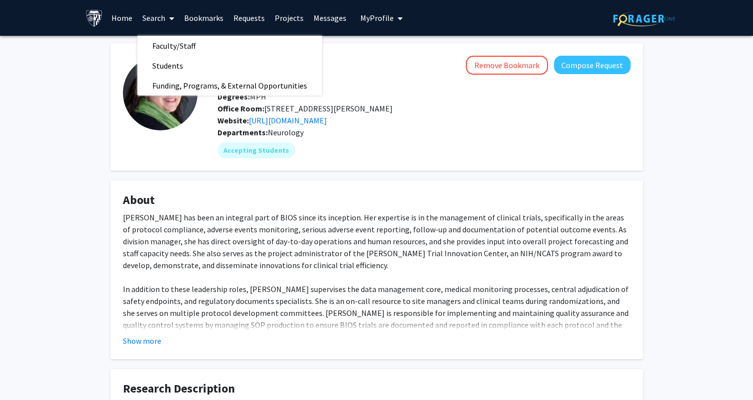
click at [205, 23] on link "Bookmarks" at bounding box center [203, 17] width 49 height 35
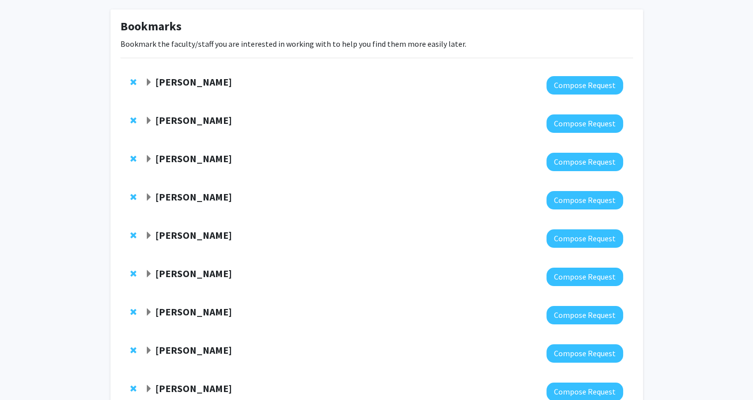
scroll to position [44, 0]
click at [184, 123] on strong "[PERSON_NAME]" at bounding box center [193, 120] width 77 height 12
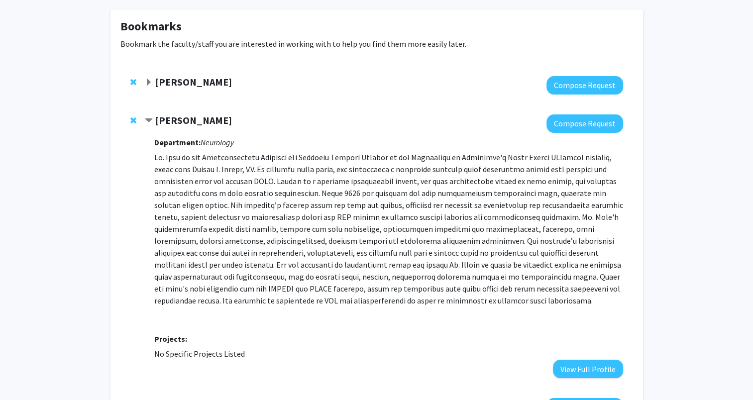
click at [184, 123] on strong "[PERSON_NAME]" at bounding box center [193, 120] width 77 height 12
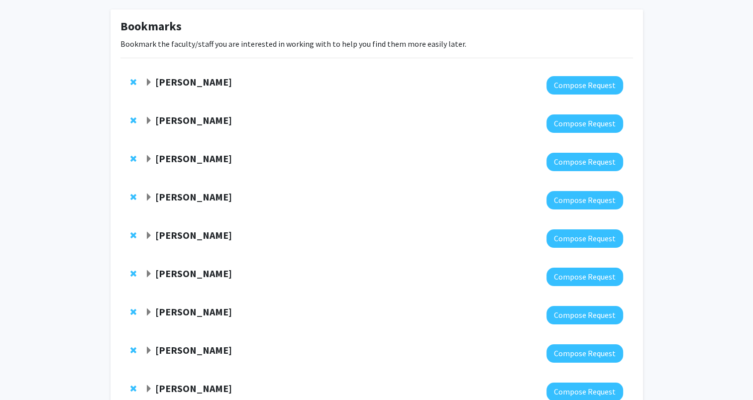
click at [187, 161] on strong "[PERSON_NAME]" at bounding box center [193, 158] width 77 height 12
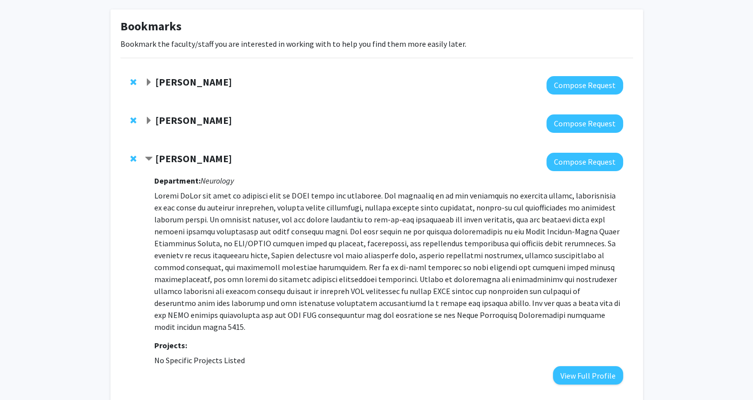
click at [187, 161] on strong "[PERSON_NAME]" at bounding box center [193, 158] width 77 height 12
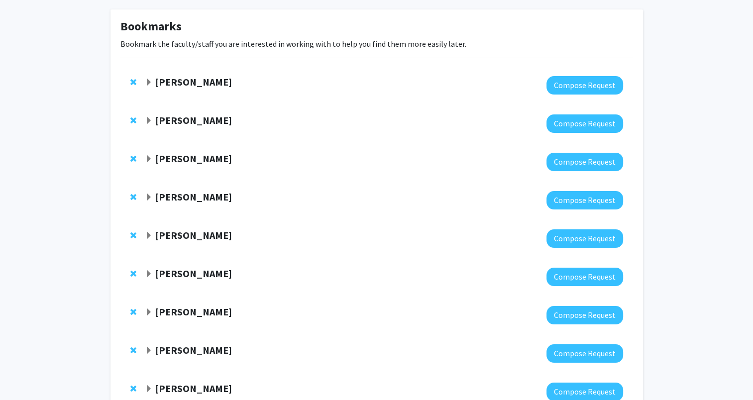
scroll to position [113, 0]
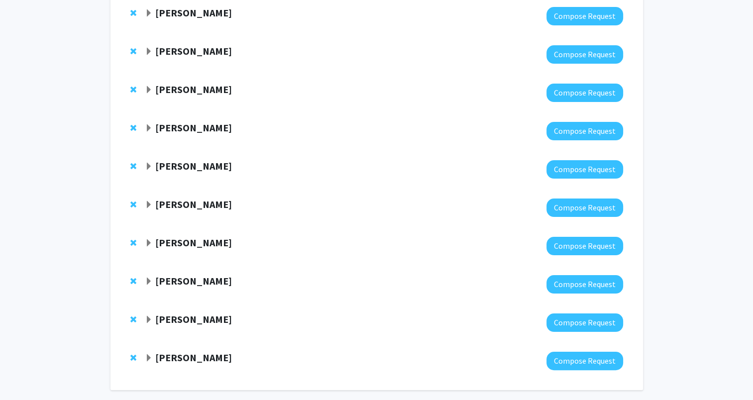
click at [187, 206] on strong "[PERSON_NAME]" at bounding box center [193, 204] width 77 height 12
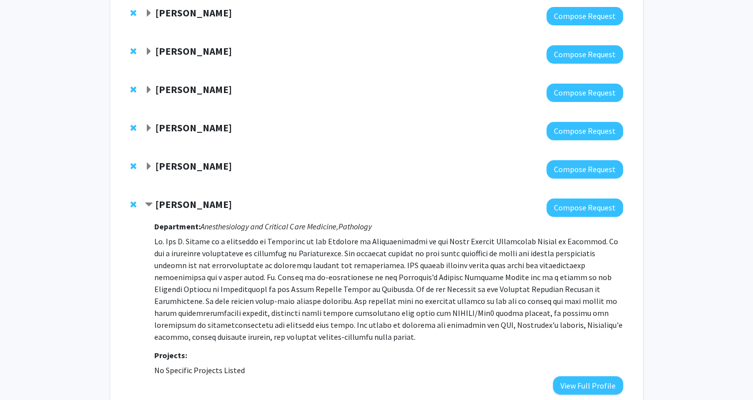
click at [187, 206] on strong "[PERSON_NAME]" at bounding box center [193, 204] width 77 height 12
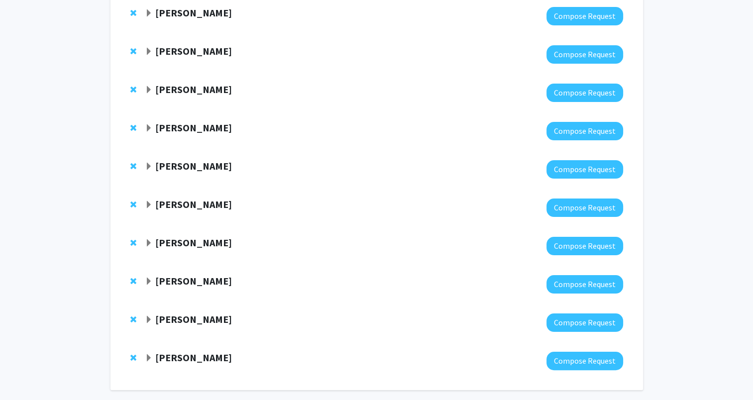
scroll to position [0, 0]
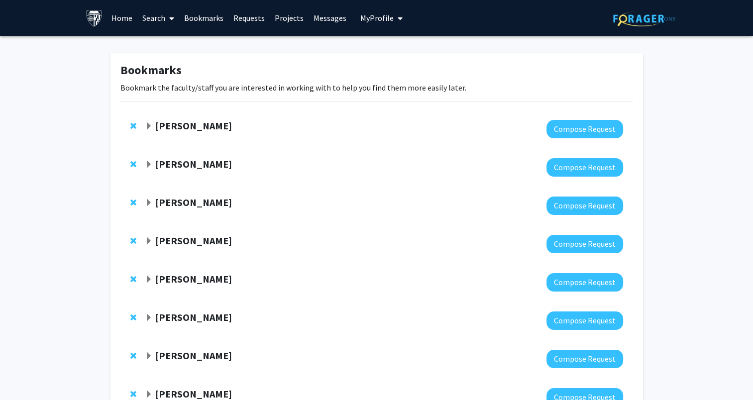
click at [147, 16] on link "Search" at bounding box center [158, 17] width 42 height 35
click at [173, 45] on span "Faculty/Staff" at bounding box center [173, 46] width 73 height 20
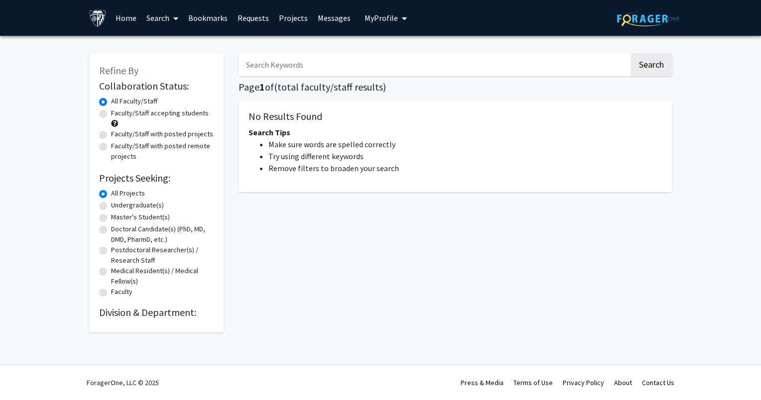
click at [265, 73] on input "Search Keywords" at bounding box center [433, 64] width 391 height 23
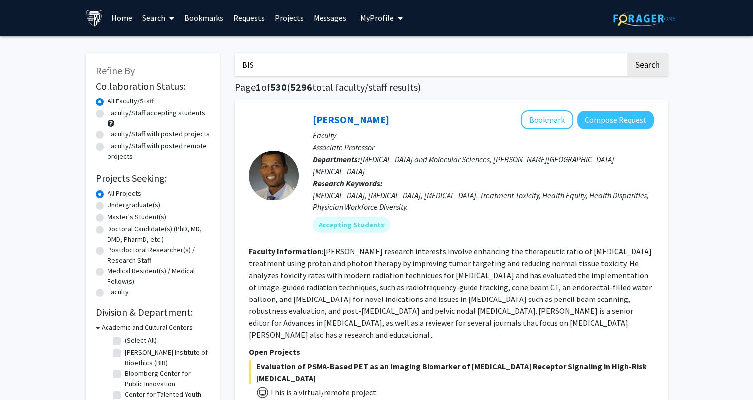
click at [627, 53] on button "Search" at bounding box center [647, 64] width 41 height 23
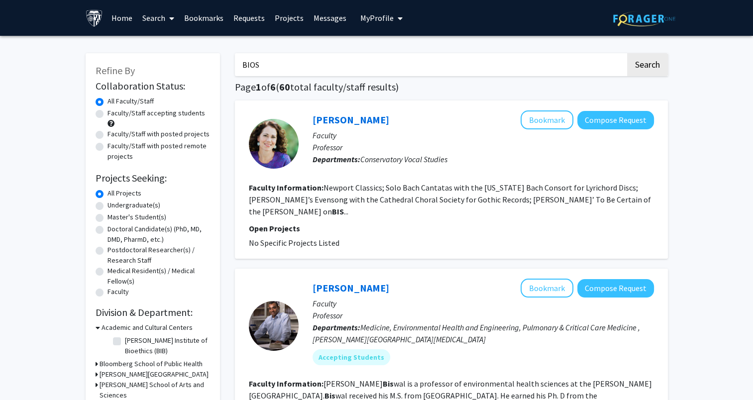
type input "BIOS"
click at [627, 53] on button "Search" at bounding box center [647, 64] width 41 height 23
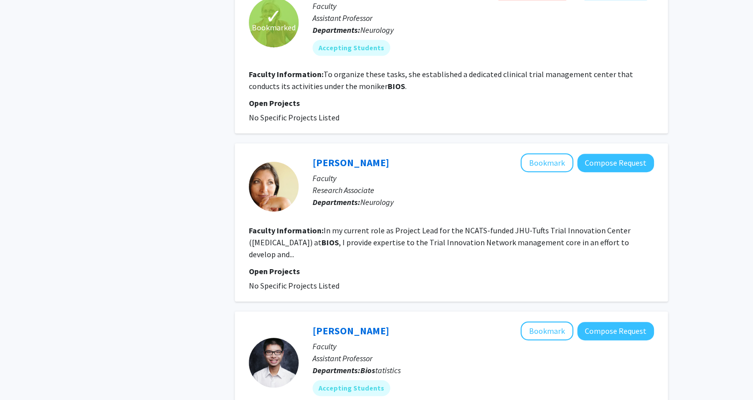
scroll to position [497, 0]
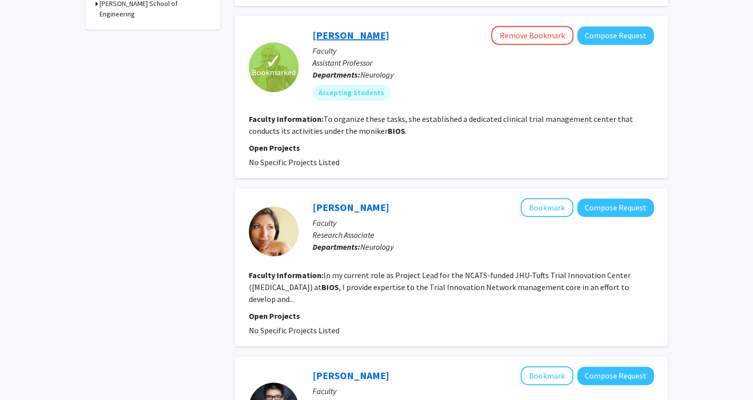
click at [345, 29] on link "[PERSON_NAME]" at bounding box center [351, 35] width 77 height 12
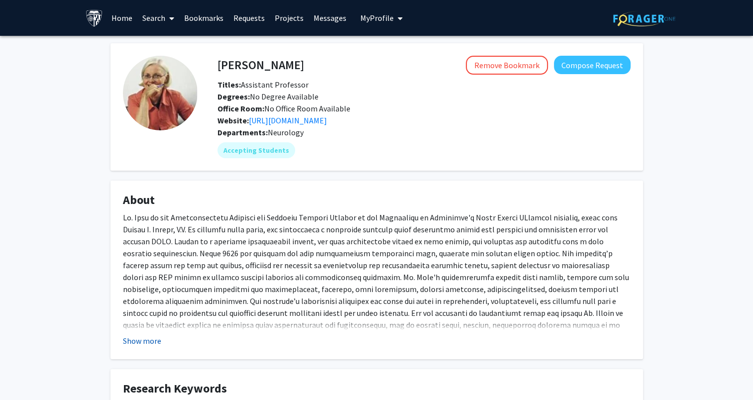
click at [133, 341] on button "Show more" at bounding box center [142, 341] width 38 height 12
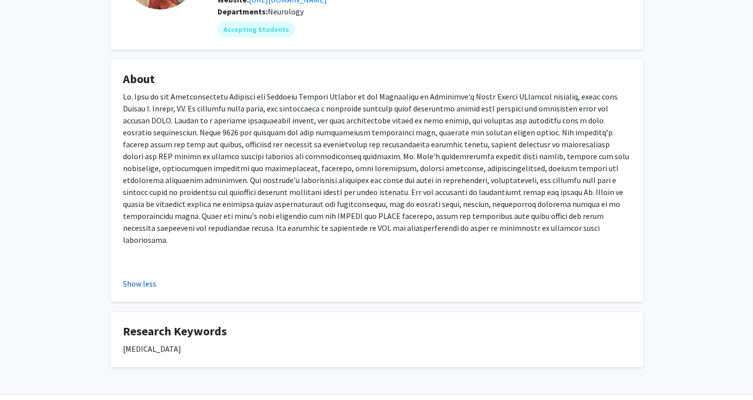
scroll to position [137, 0]
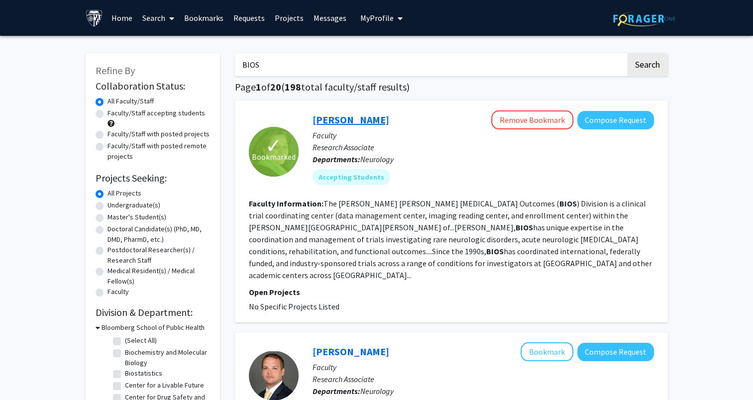
click at [353, 119] on link "[PERSON_NAME]" at bounding box center [351, 120] width 77 height 12
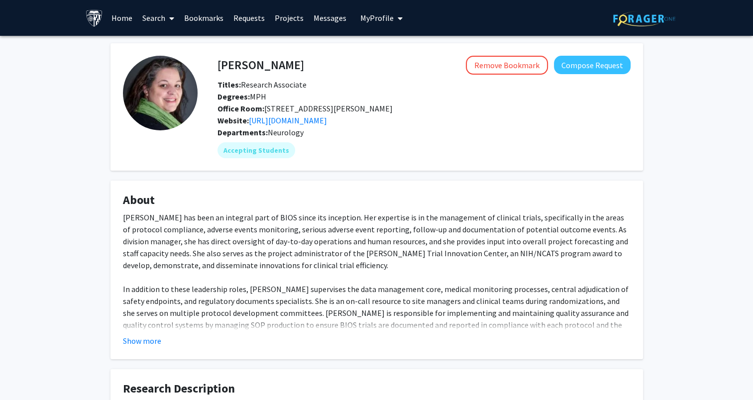
scroll to position [145, 0]
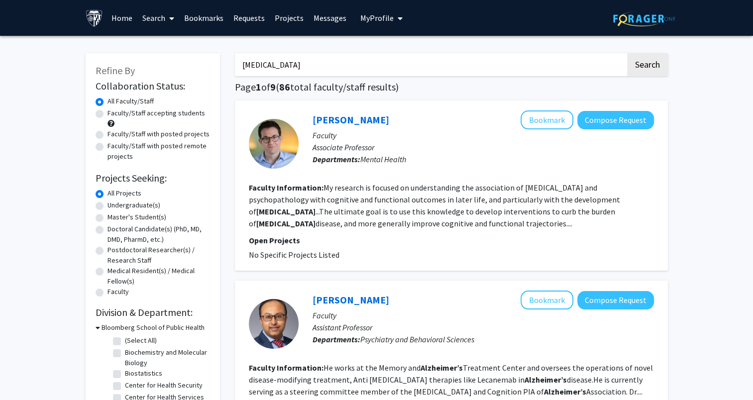
click at [108, 114] on label "Faculty/Staff accepting students" at bounding box center [157, 113] width 98 height 10
click at [108, 114] on input "Faculty/Staff accepting students" at bounding box center [111, 111] width 6 height 6
radio input "true"
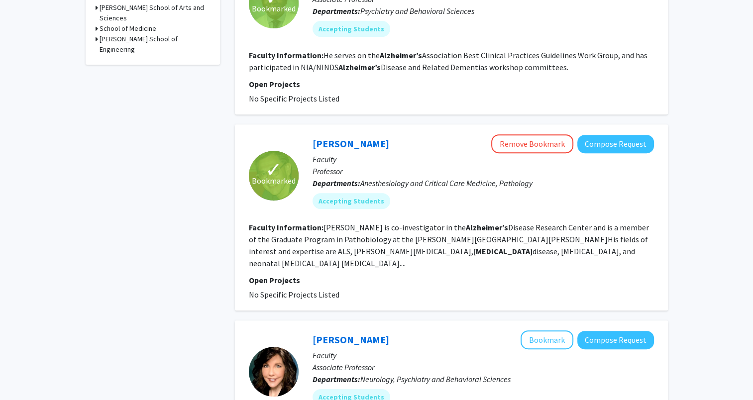
scroll to position [392, 0]
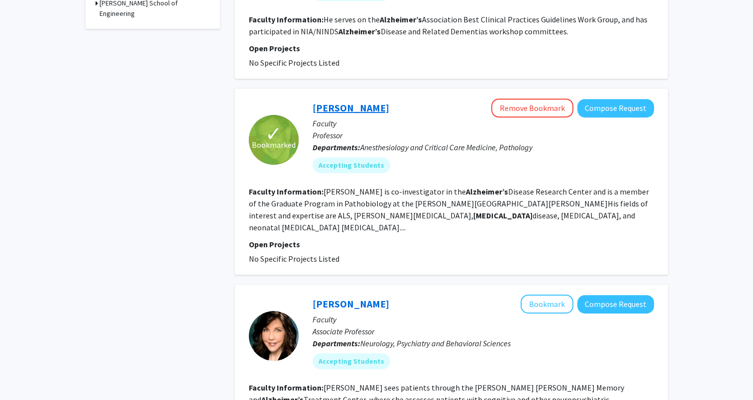
click at [331, 102] on link "[PERSON_NAME]" at bounding box center [351, 108] width 77 height 12
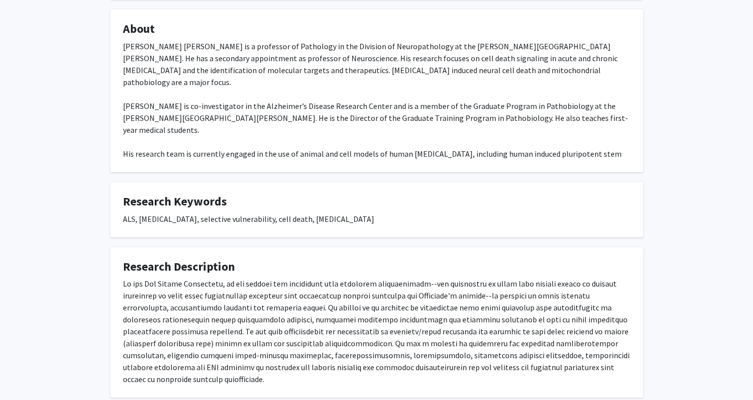
scroll to position [219, 0]
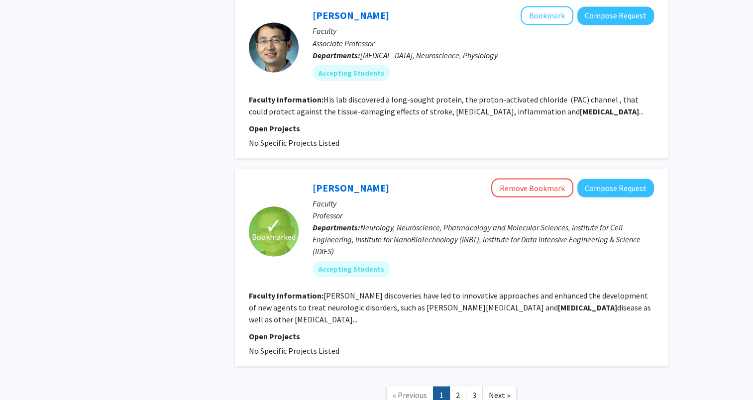
scroll to position [1854, 0]
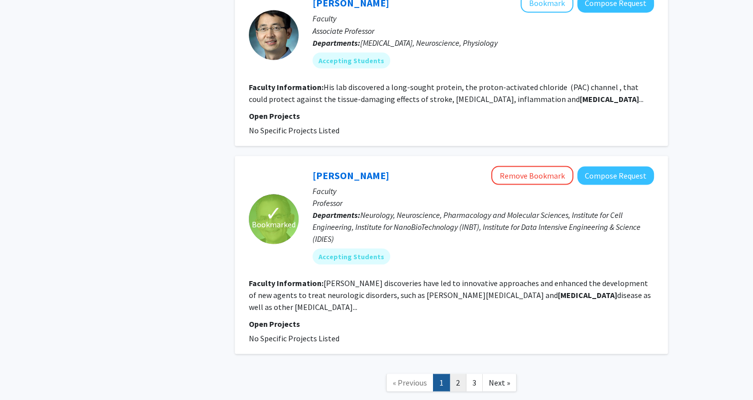
click at [460, 374] on link "2" at bounding box center [458, 382] width 17 height 17
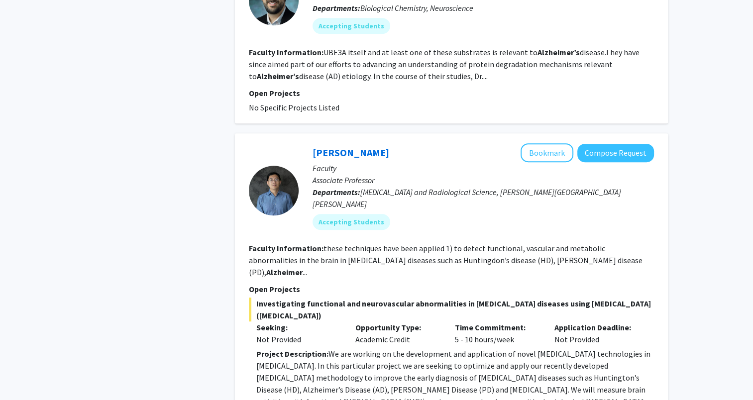
scroll to position [541, 0]
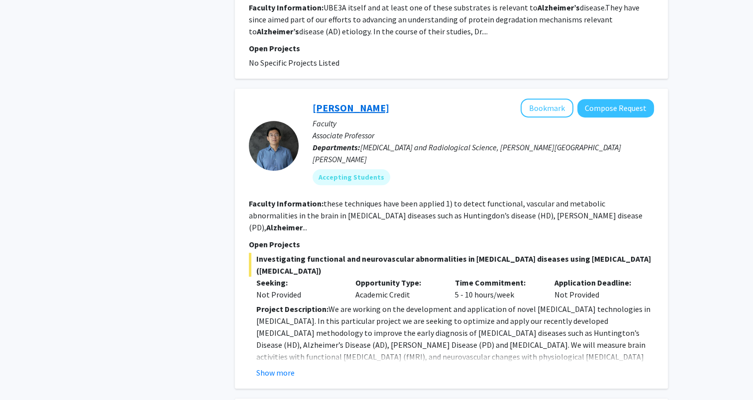
click at [337, 108] on link "Jun Hua" at bounding box center [351, 108] width 77 height 12
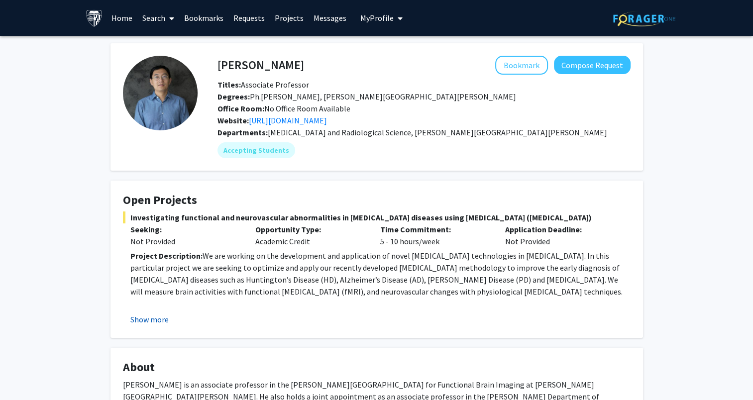
click at [136, 319] on button "Show more" at bounding box center [149, 320] width 38 height 12
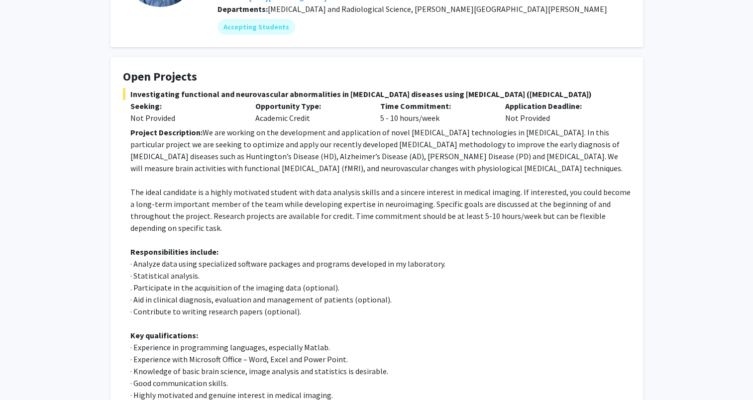
scroll to position [123, 0]
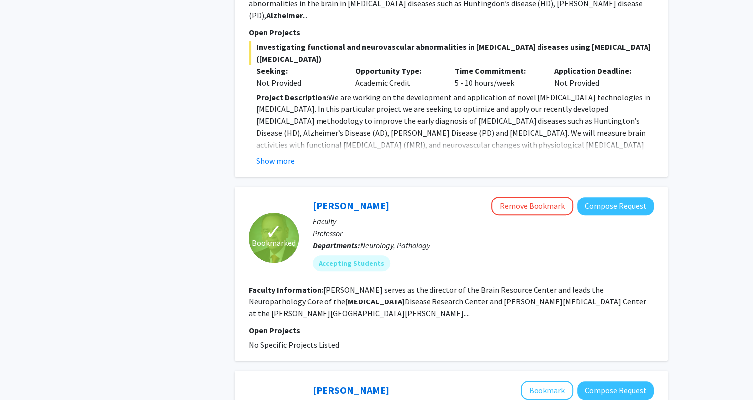
scroll to position [752, 0]
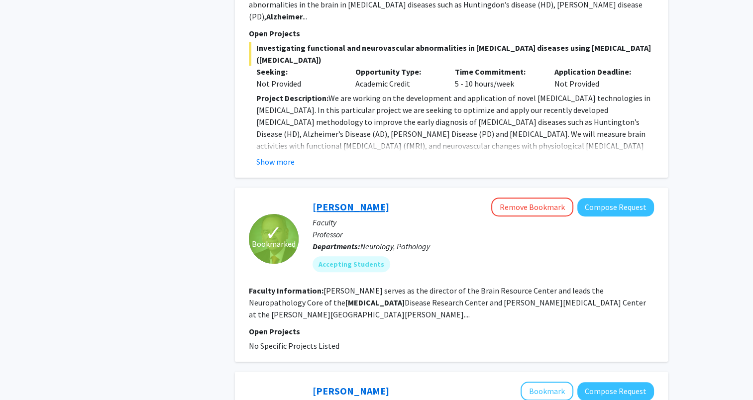
click at [340, 201] on link "Juan Troncoso" at bounding box center [351, 207] width 77 height 12
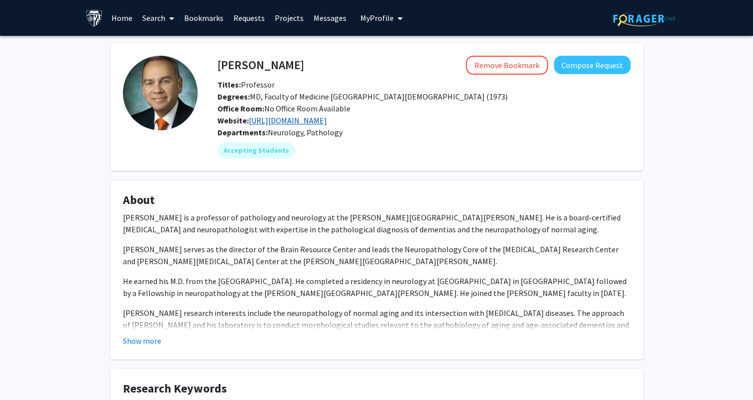
click at [327, 125] on link "http://www.hopkinsmedicine.org/neurology_neurosurgery/research/labs/udall_cente…" at bounding box center [288, 121] width 78 height 10
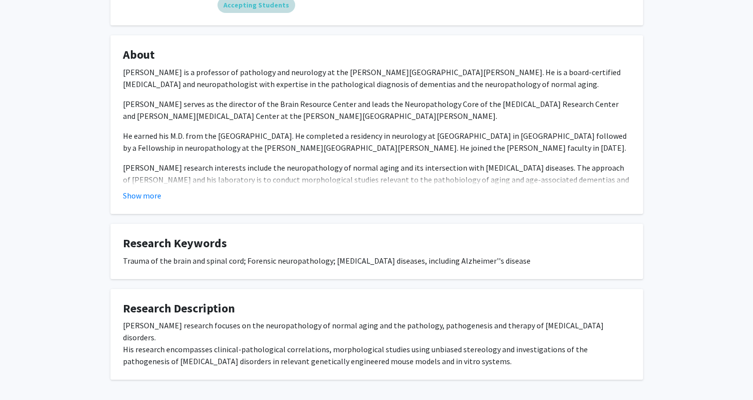
scroll to position [146, 0]
click at [148, 201] on button "Show more" at bounding box center [142, 195] width 38 height 12
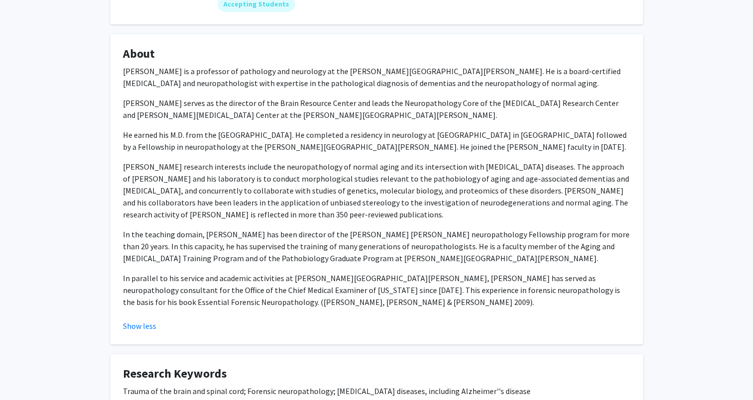
click at [274, 193] on p "Dr. Troncoso's research interests include the neuropathology of normal aging an…" at bounding box center [377, 191] width 508 height 60
copy p "morphological"
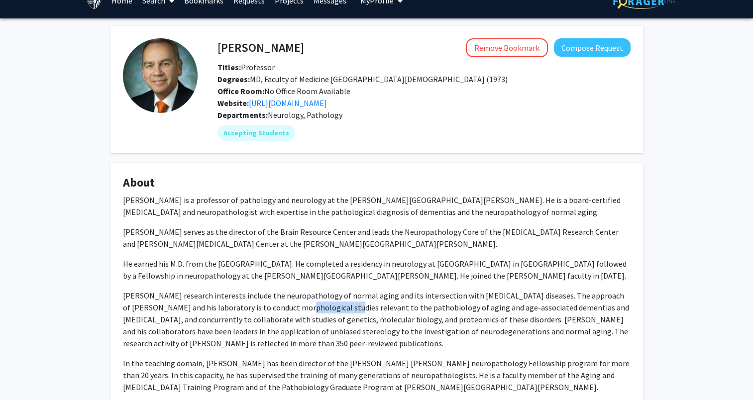
scroll to position [0, 0]
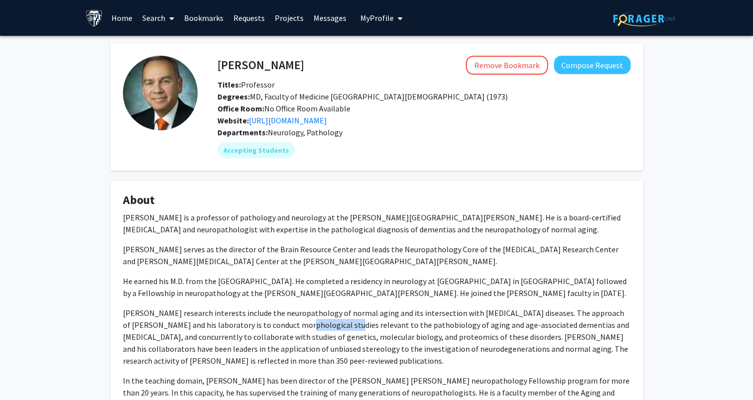
click at [200, 23] on link "Bookmarks" at bounding box center [203, 17] width 49 height 35
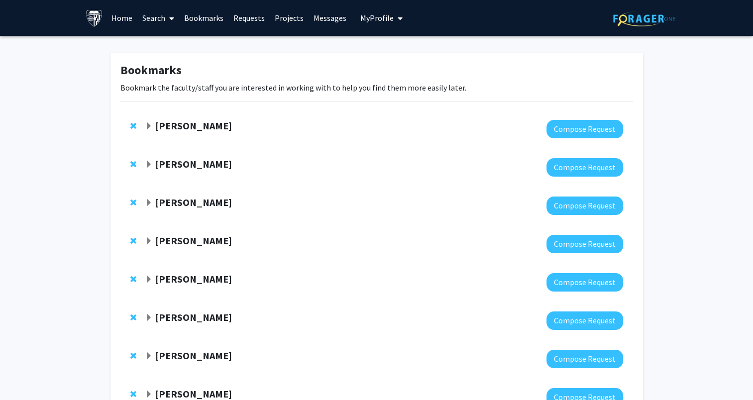
click at [247, 22] on link "Requests" at bounding box center [249, 17] width 41 height 35
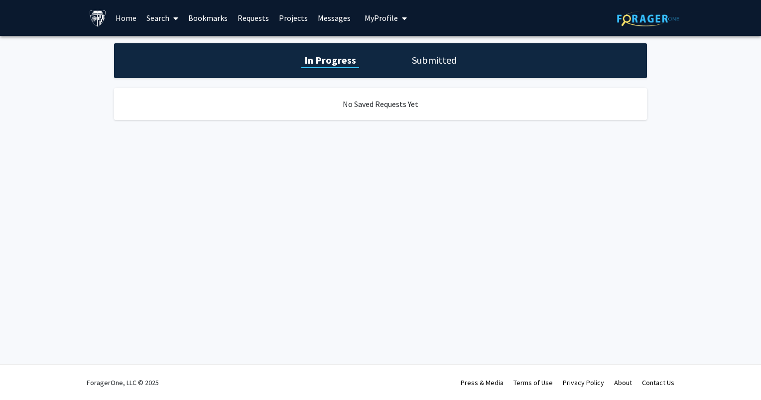
click at [149, 16] on link "Search" at bounding box center [162, 17] width 42 height 35
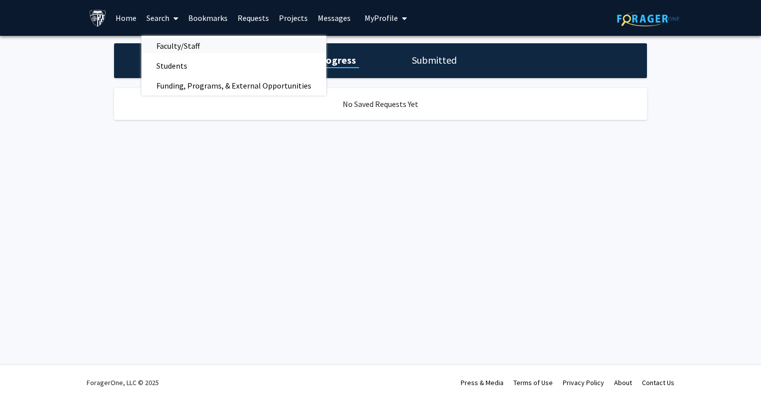
click at [219, 46] on link "Faculty/Staff" at bounding box center [233, 45] width 185 height 15
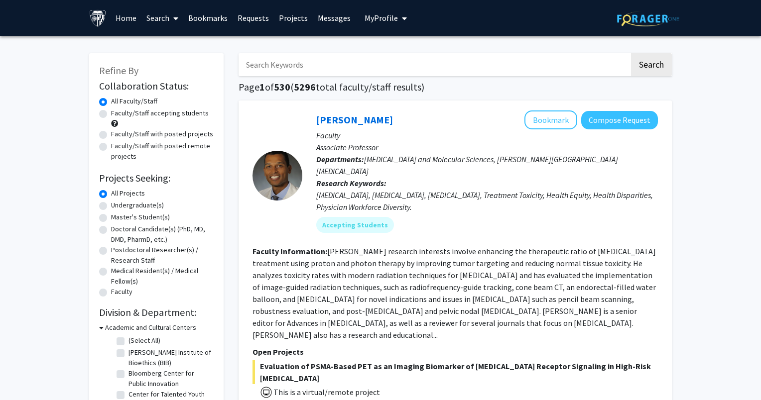
click at [361, 69] on input "Search Keywords" at bounding box center [433, 64] width 391 height 23
type input "karen lane"
click at [627, 53] on button "Search" at bounding box center [647, 64] width 41 height 23
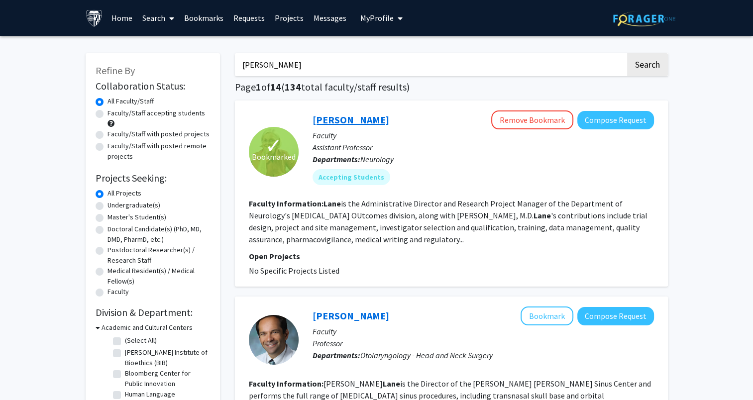
click at [349, 119] on link "[PERSON_NAME]" at bounding box center [351, 120] width 77 height 12
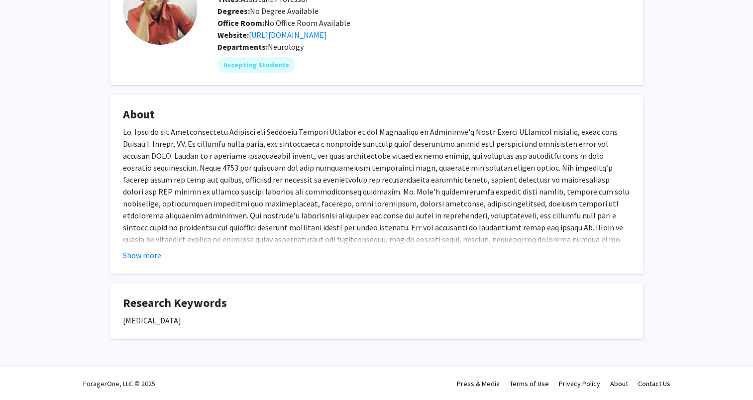
scroll to position [86, 0]
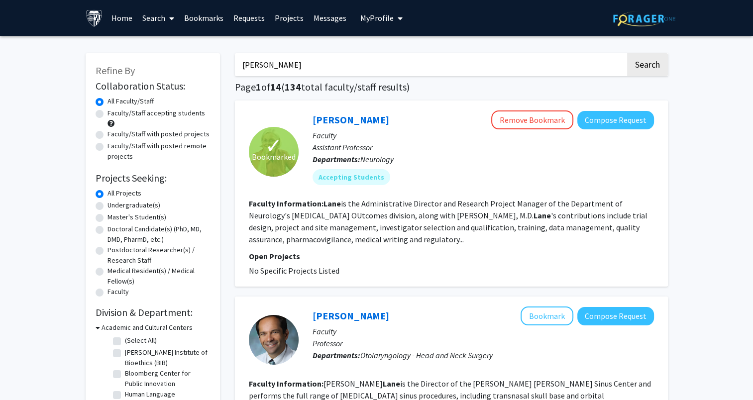
click at [292, 64] on input "karen lane" at bounding box center [430, 64] width 391 height 23
click at [627, 53] on button "Search" at bounding box center [647, 64] width 41 height 23
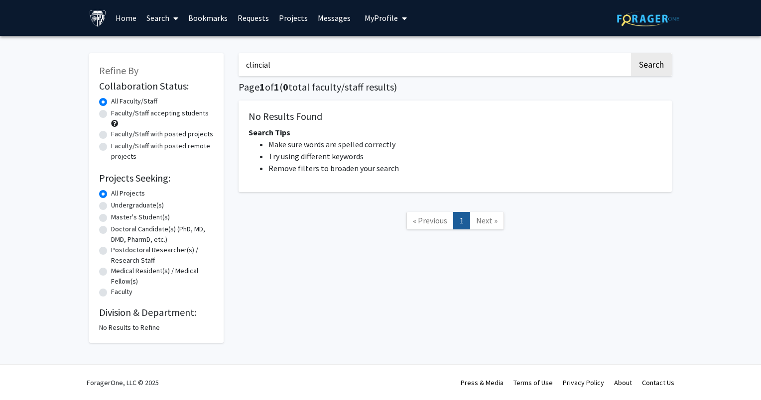
click at [292, 64] on input "clincial" at bounding box center [433, 64] width 391 height 23
click at [631, 53] on button "Search" at bounding box center [651, 64] width 41 height 23
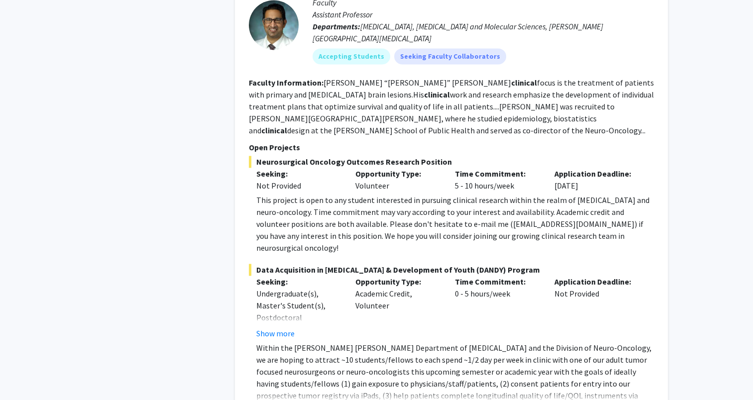
scroll to position [1455, 0]
click at [286, 327] on button "Show more" at bounding box center [275, 333] width 38 height 12
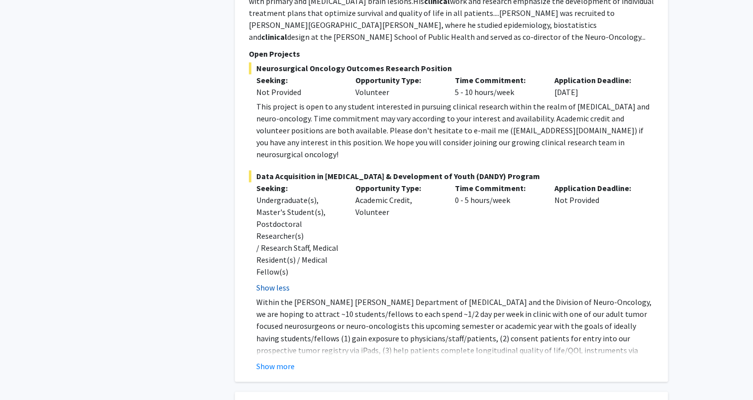
scroll to position [1547, 0]
click at [281, 360] on button "Show more" at bounding box center [275, 366] width 38 height 12
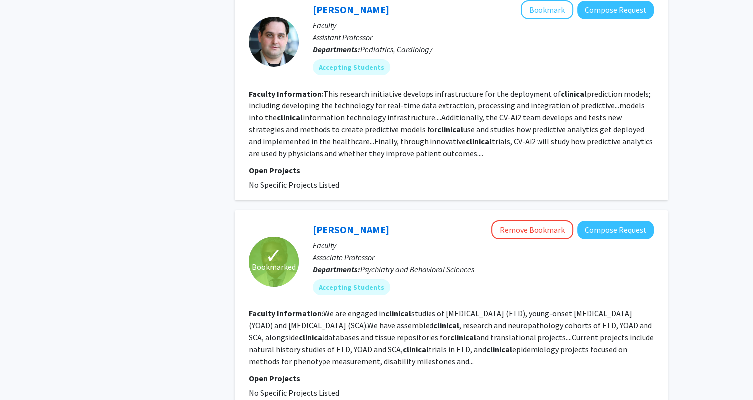
scroll to position [3381, 0]
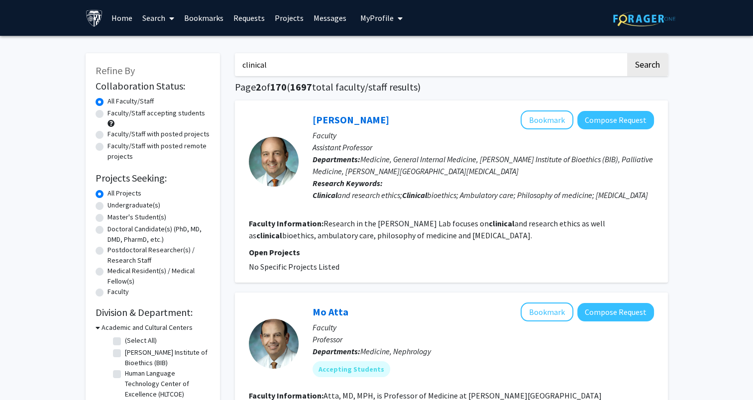
click at [273, 62] on input "clinical" at bounding box center [430, 64] width 391 height 23
type input "clinical research"
click at [627, 53] on button "Search" at bounding box center [647, 64] width 41 height 23
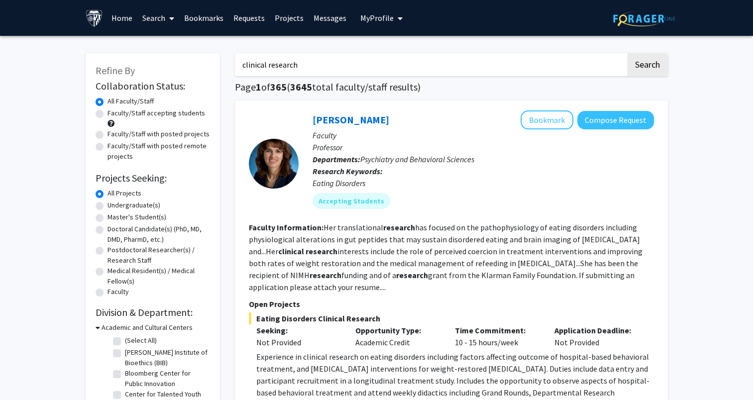
click at [195, 17] on link "Bookmarks" at bounding box center [203, 17] width 49 height 35
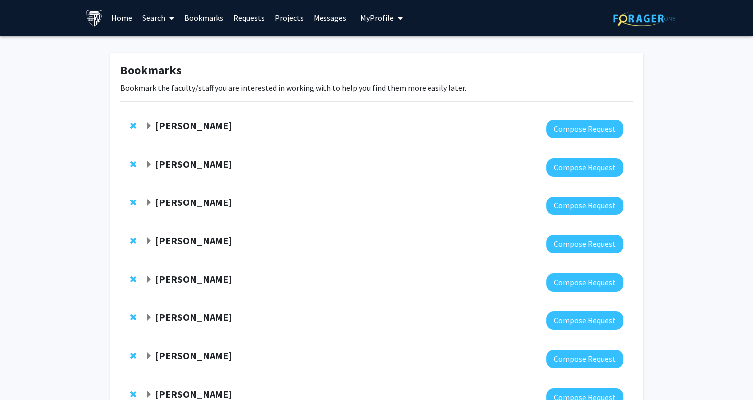
click at [154, 23] on link "Search" at bounding box center [158, 17] width 42 height 35
click at [174, 46] on span "Faculty/Staff" at bounding box center [173, 46] width 73 height 20
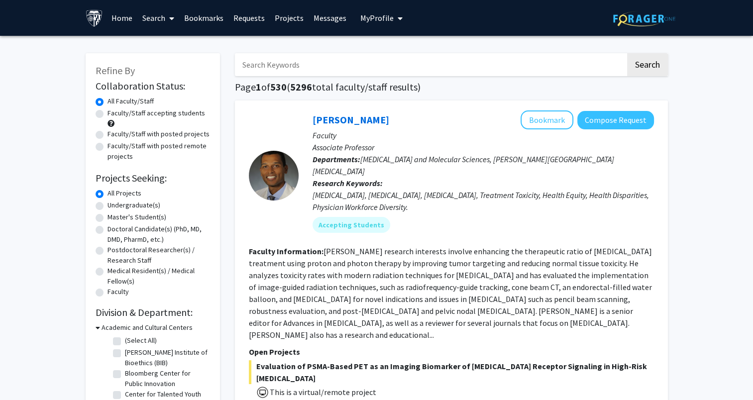
click at [285, 66] on input "Search Keywords" at bounding box center [430, 64] width 391 height 23
type input "nichol m"
click at [627, 53] on button "Search" at bounding box center [647, 64] width 41 height 23
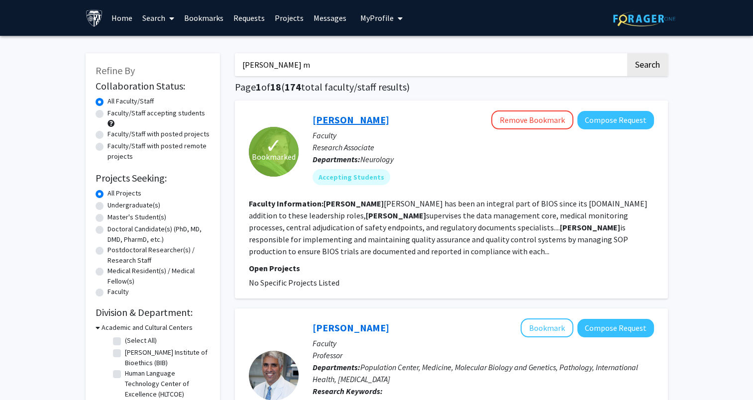
click at [352, 116] on link "Nichol McBee" at bounding box center [351, 120] width 77 height 12
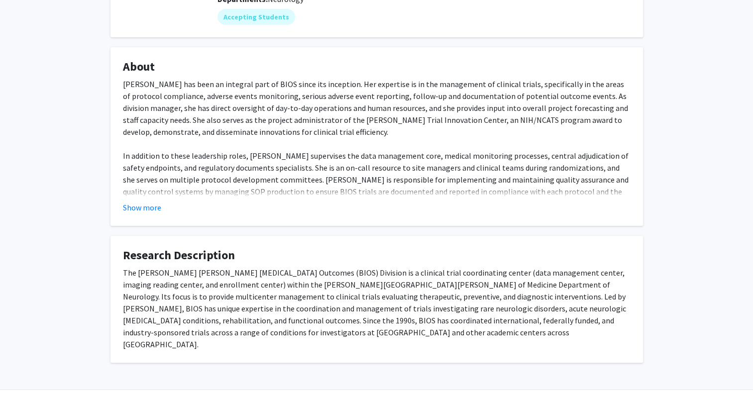
scroll to position [133, 0]
click at [145, 209] on button "Show more" at bounding box center [142, 208] width 38 height 12
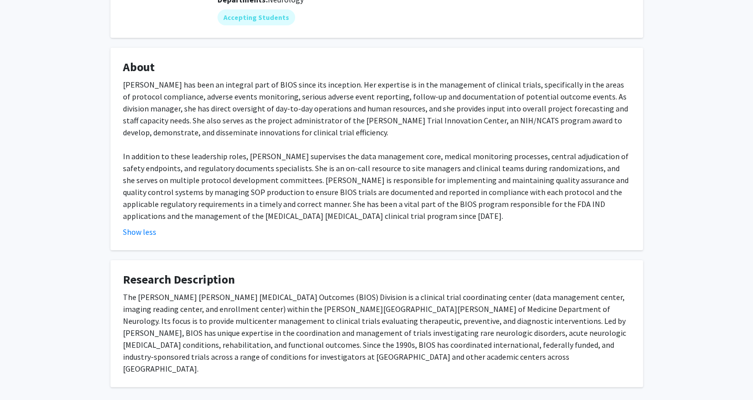
scroll to position [0, 0]
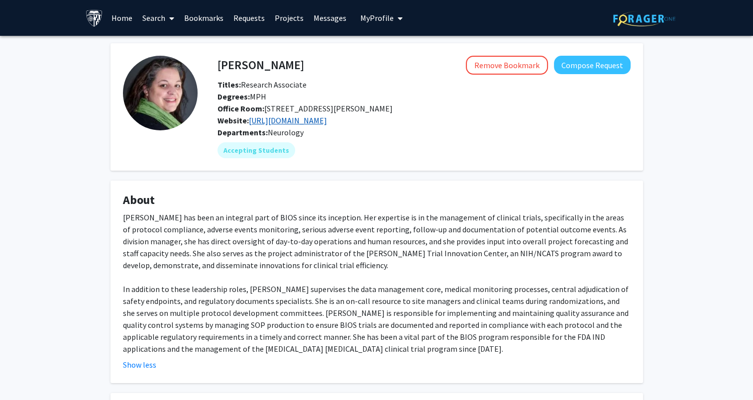
click at [327, 120] on link "[URL][DOMAIN_NAME]" at bounding box center [288, 121] width 78 height 10
click at [155, 19] on link "Search" at bounding box center [158, 17] width 42 height 35
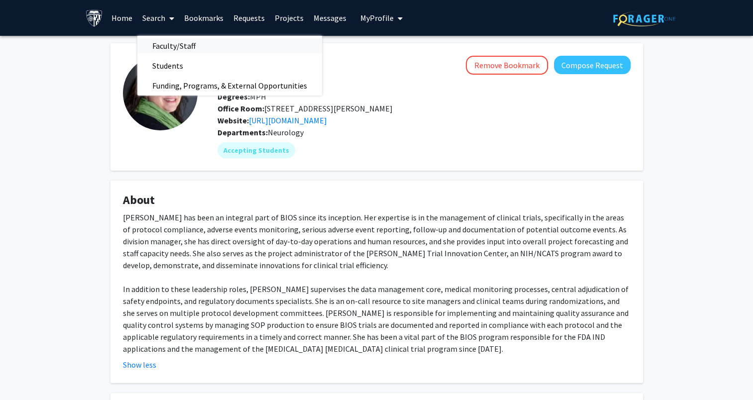
click at [202, 43] on span "Faculty/Staff" at bounding box center [173, 46] width 73 height 20
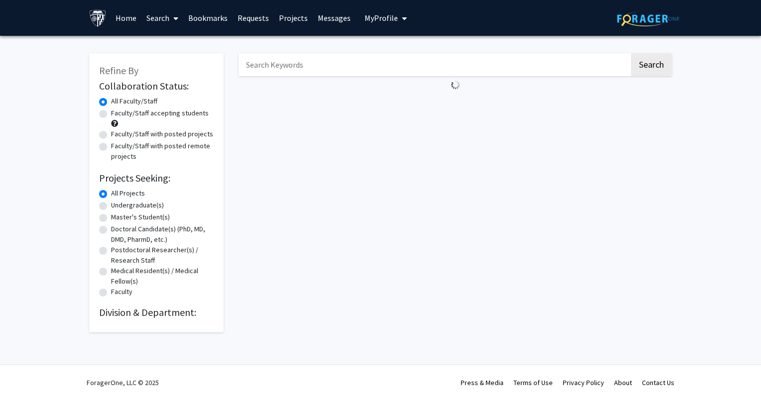
click at [275, 71] on input "Search Keywords" at bounding box center [433, 64] width 391 height 23
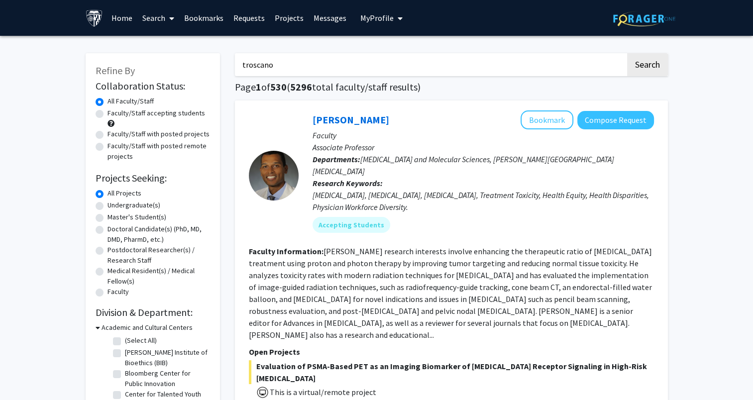
click at [627, 53] on button "Search" at bounding box center [647, 64] width 41 height 23
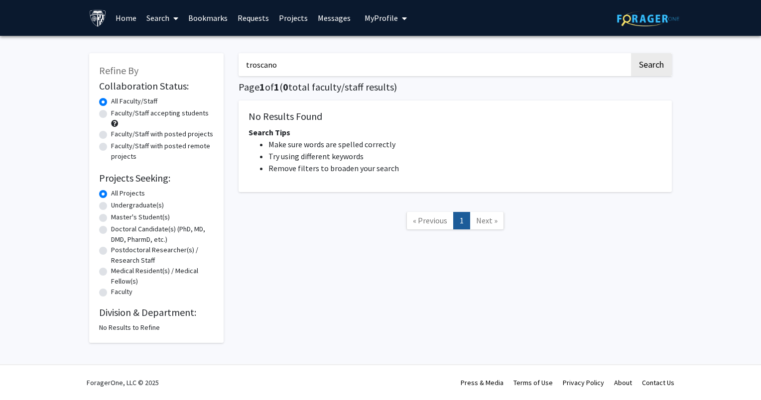
click at [275, 71] on input "troscano" at bounding box center [433, 64] width 391 height 23
click at [631, 53] on button "Search" at bounding box center [651, 64] width 41 height 23
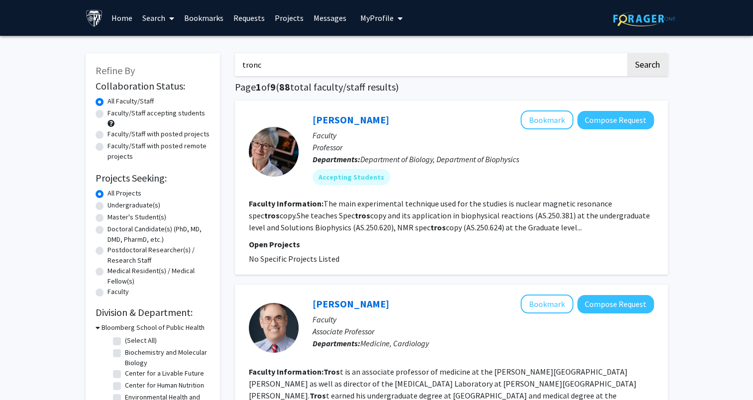
type input "tronc"
click at [627, 53] on button "Search" at bounding box center [647, 64] width 41 height 23
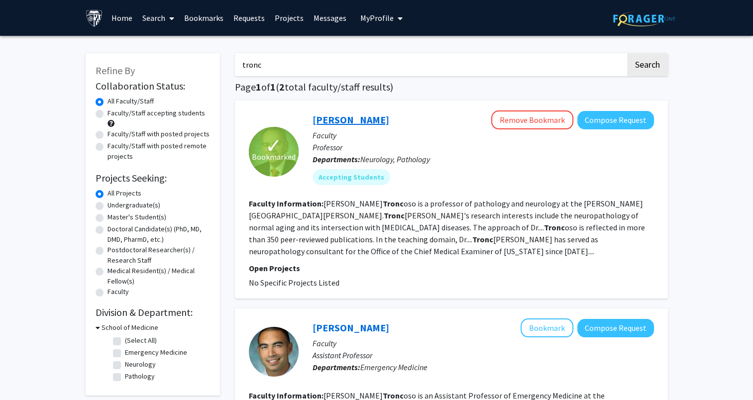
click at [354, 123] on link "Juan Troncoso" at bounding box center [351, 120] width 77 height 12
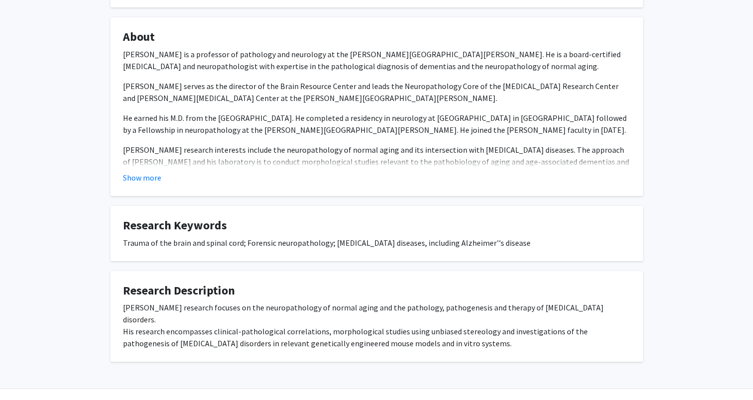
scroll to position [163, 0]
click at [146, 184] on button "Show more" at bounding box center [142, 178] width 38 height 12
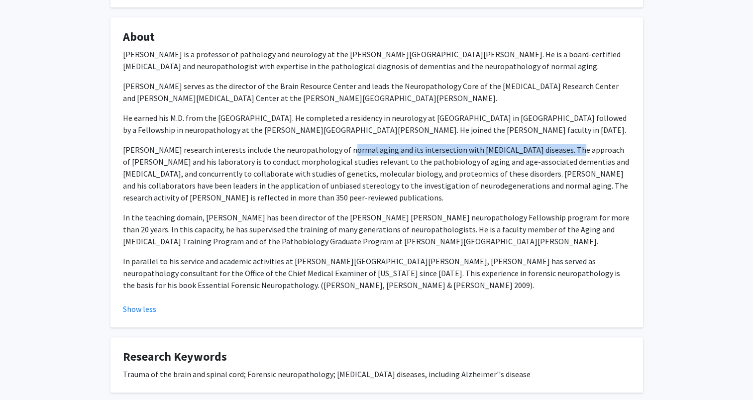
drag, startPoint x: 333, startPoint y: 161, endPoint x: 551, endPoint y: 159, distance: 217.6
click at [551, 159] on p "Dr. Troncoso's research interests include the neuropathology of normal aging an…" at bounding box center [377, 174] width 508 height 60
copy p "normal aging and its intersection with neurodegenerative disease"
drag, startPoint x: 122, startPoint y: 161, endPoint x: 392, endPoint y: 208, distance: 273.9
click at [392, 208] on fg-card "About Dr. Juan Troncoso is a professor of pathology and neurology at the Johns …" at bounding box center [377, 172] width 533 height 310
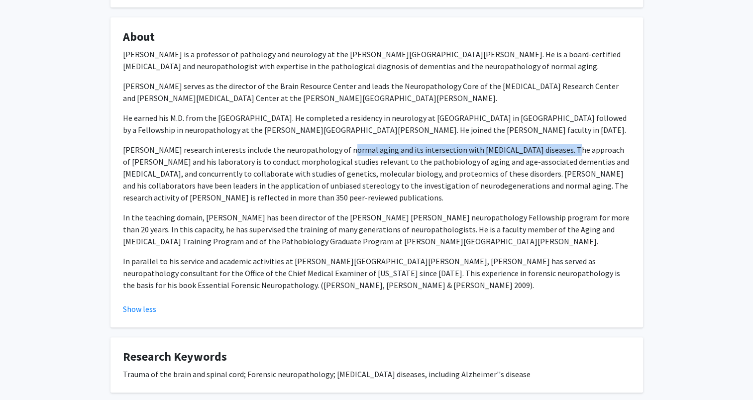
copy p "Dr. Troncoso's research interests include the neuropathology of normal aging an…"
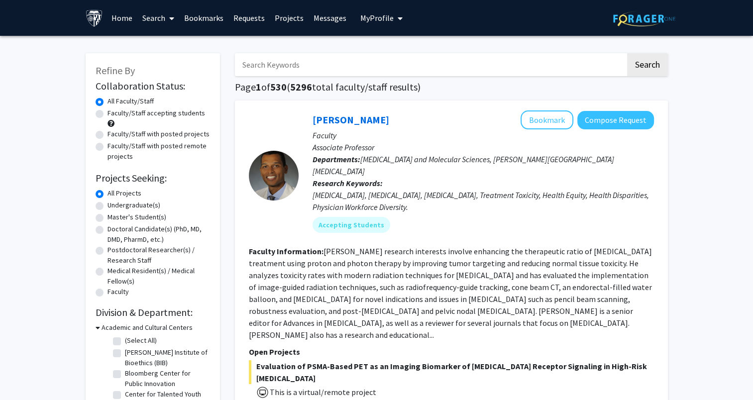
click at [256, 72] on input "Search Keywords" at bounding box center [430, 64] width 391 height 23
type input "lane"
click at [627, 53] on button "Search" at bounding box center [647, 64] width 41 height 23
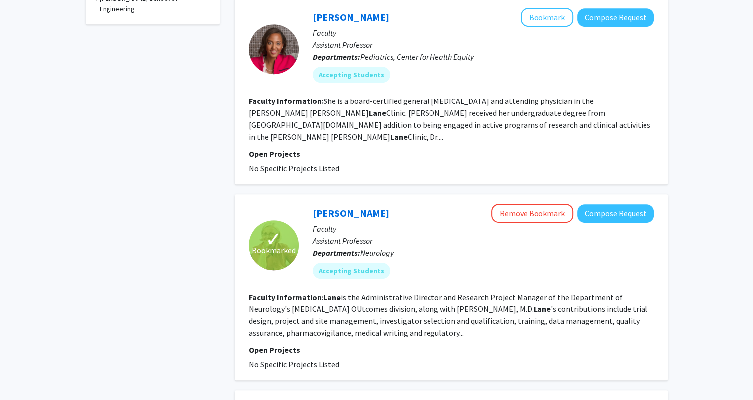
scroll to position [503, 0]
click at [348, 207] on link "[PERSON_NAME]" at bounding box center [351, 213] width 77 height 12
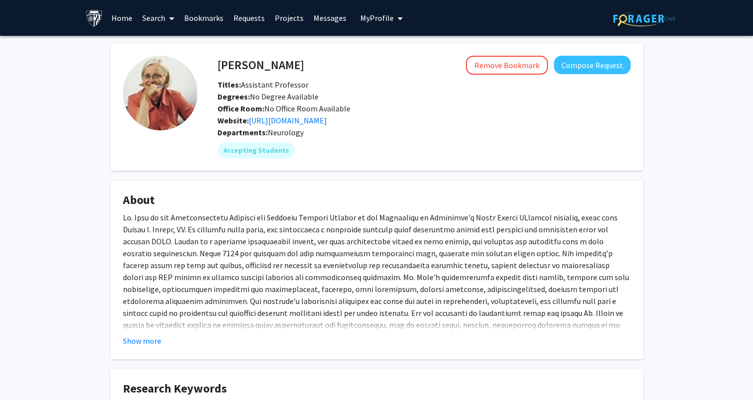
scroll to position [86, 0]
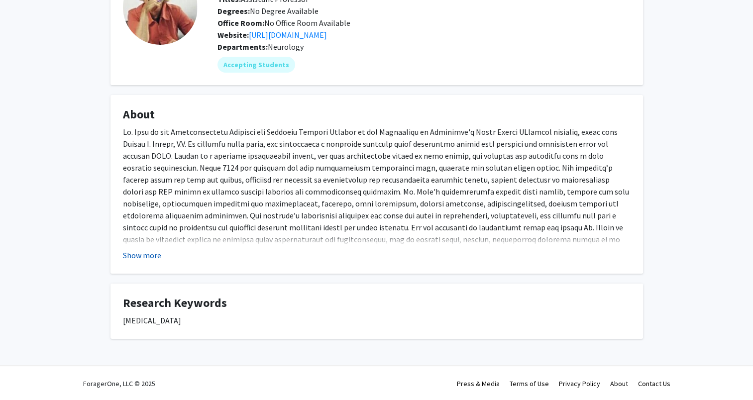
click at [134, 254] on button "Show more" at bounding box center [142, 255] width 38 height 12
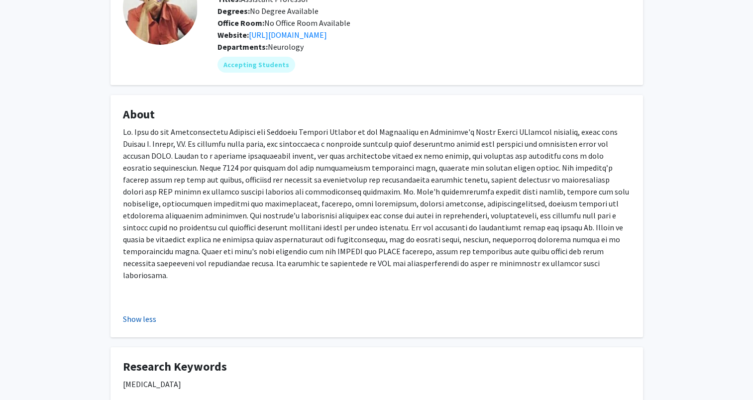
scroll to position [0, 0]
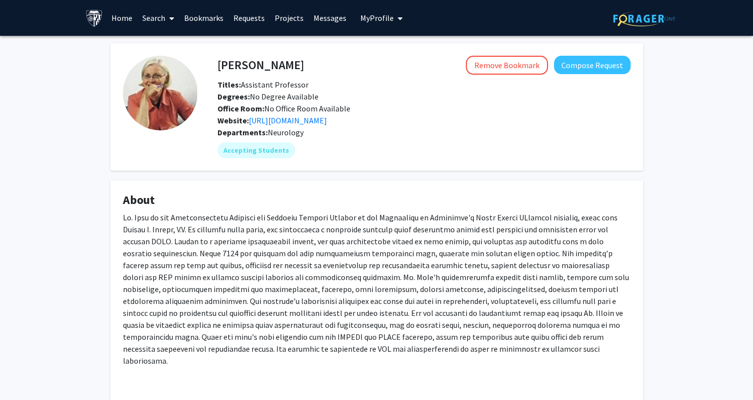
click at [155, 16] on link "Search" at bounding box center [158, 17] width 42 height 35
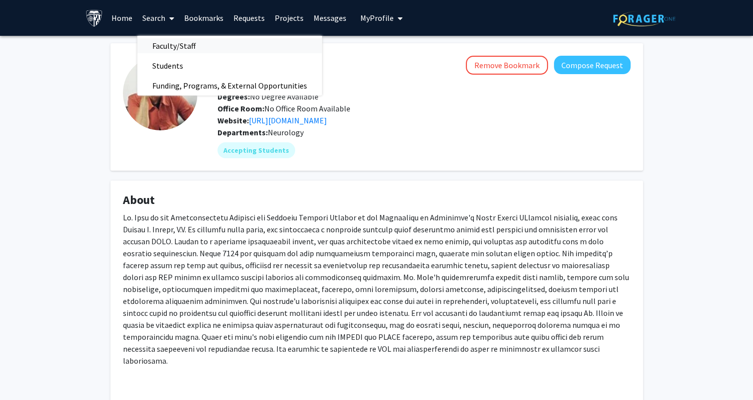
click at [165, 44] on span "Faculty/Staff" at bounding box center [173, 46] width 73 height 20
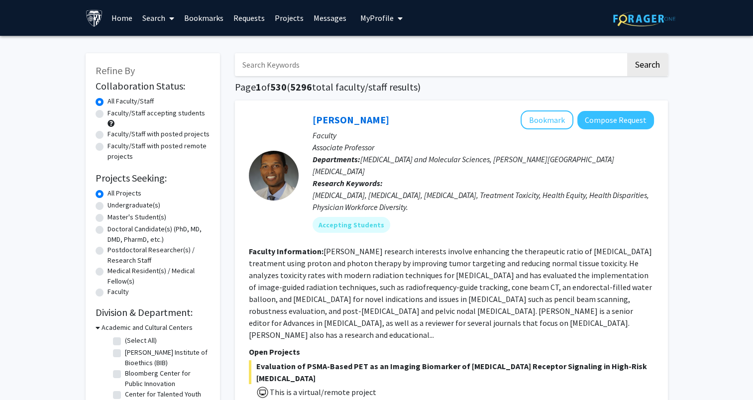
click at [257, 67] on input "Search Keywords" at bounding box center [430, 64] width 391 height 23
type input "[MEDICAL_DATA]"
click at [108, 134] on label "Faculty/Staff with posted projects" at bounding box center [159, 134] width 102 height 10
click at [108, 134] on input "Faculty/Staff with posted projects" at bounding box center [111, 132] width 6 height 6
radio input "true"
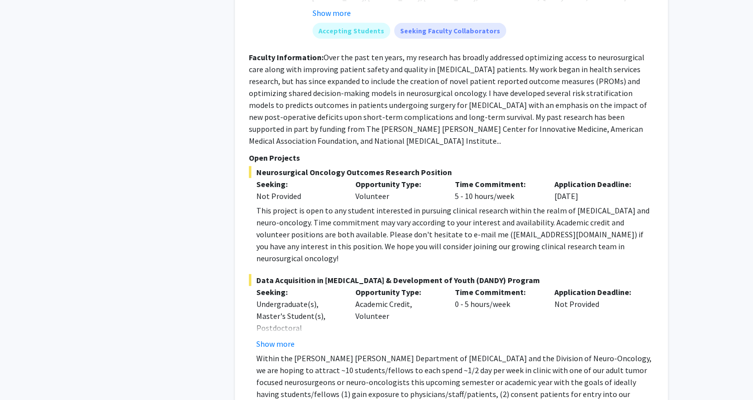
scroll to position [2798, 0]
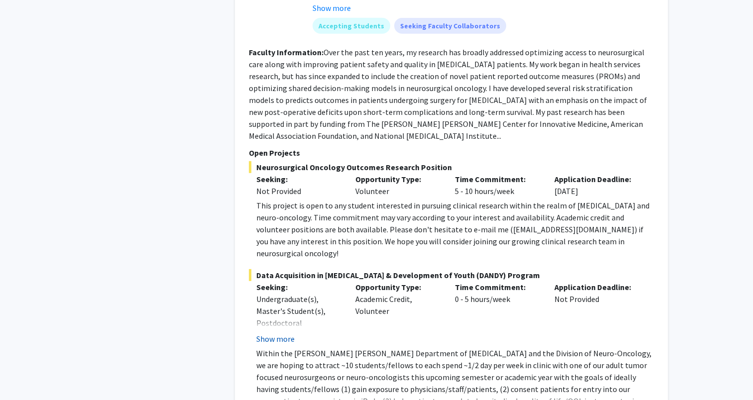
click at [282, 333] on button "Show more" at bounding box center [275, 339] width 38 height 12
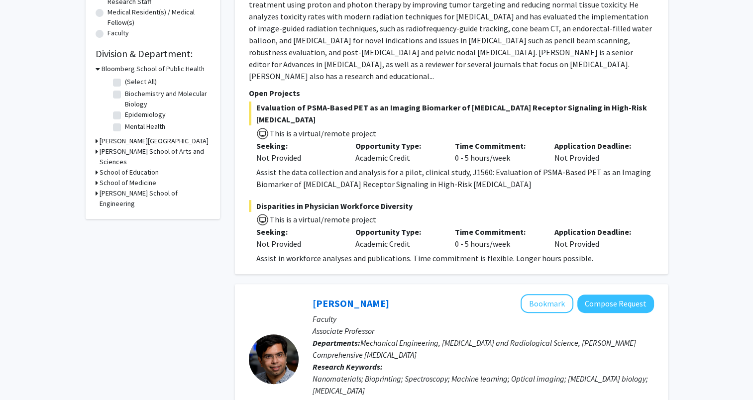
scroll to position [0, 0]
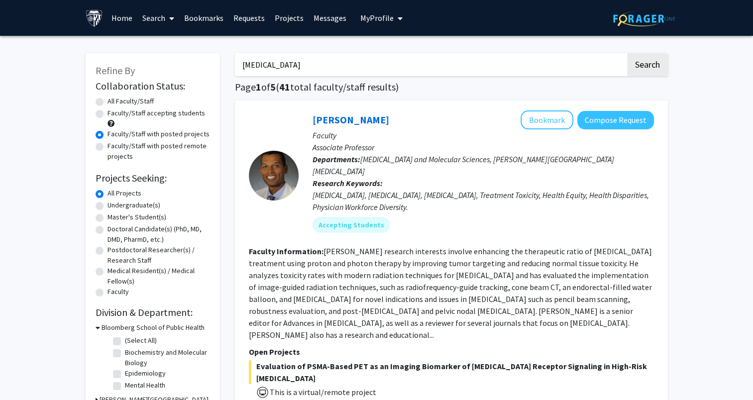
click at [108, 116] on label "Faculty/Staff accepting students" at bounding box center [157, 113] width 98 height 10
click at [108, 115] on input "Faculty/Staff accepting students" at bounding box center [111, 111] width 6 height 6
radio input "true"
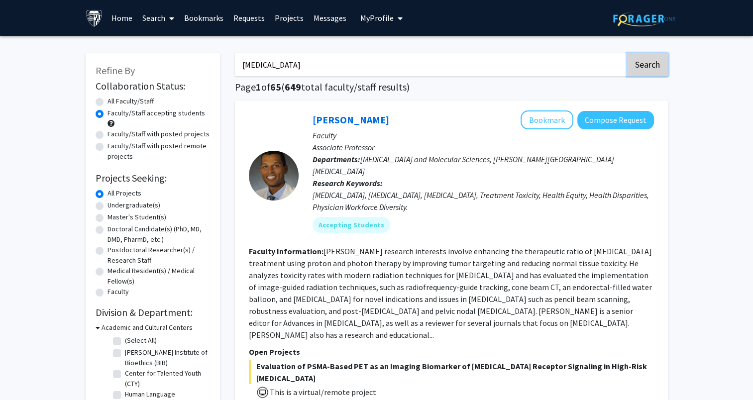
click at [644, 66] on button "Search" at bounding box center [647, 64] width 41 height 23
radio input "true"
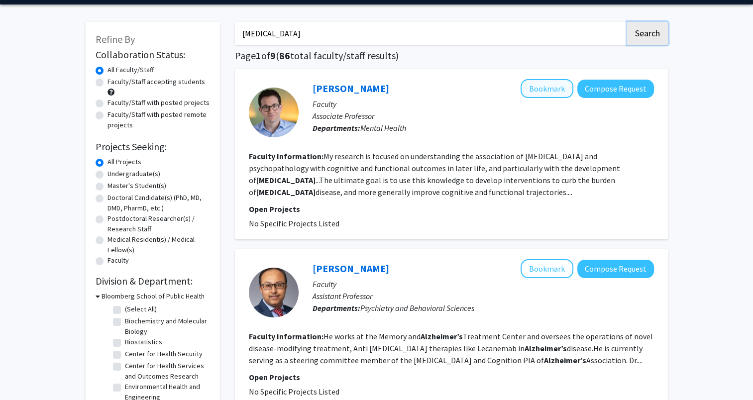
scroll to position [32, 0]
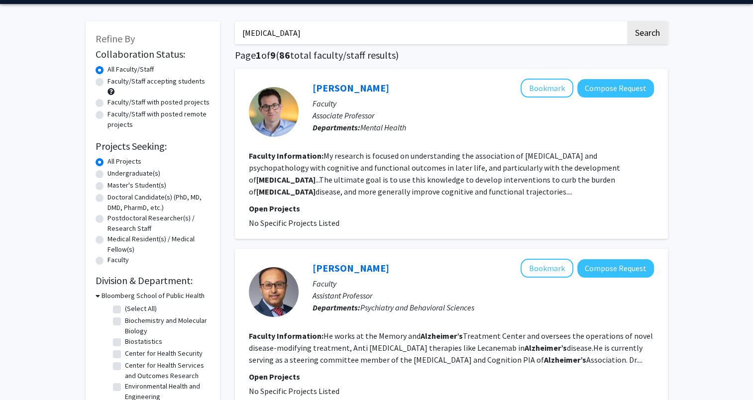
click at [108, 83] on label "Faculty/Staff accepting students" at bounding box center [157, 81] width 98 height 10
click at [108, 83] on input "Faculty/Staff accepting students" at bounding box center [111, 79] width 6 height 6
radio input "true"
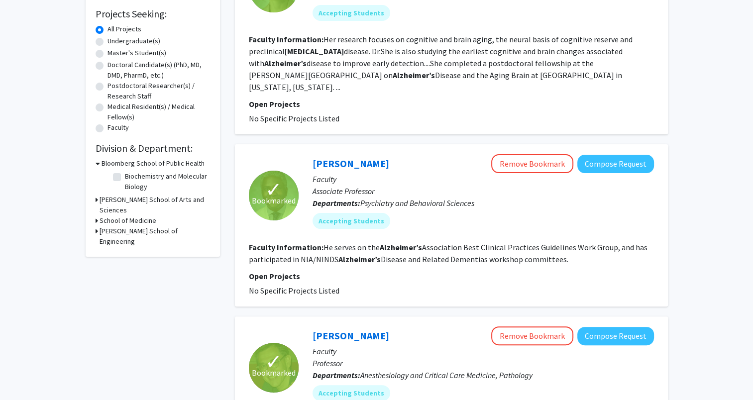
scroll to position [168, 0]
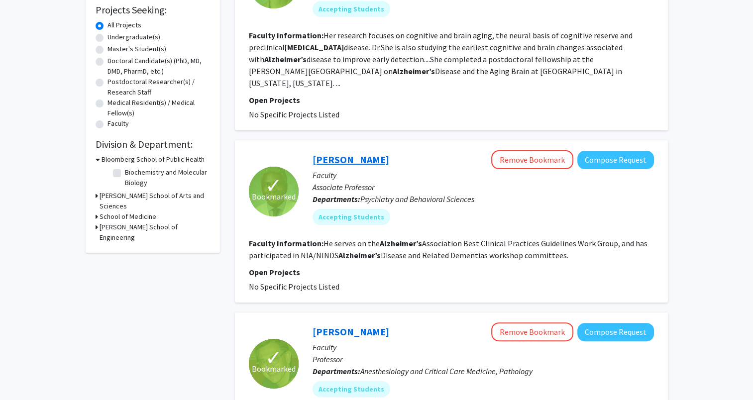
click at [352, 153] on link "[PERSON_NAME]" at bounding box center [351, 159] width 77 height 12
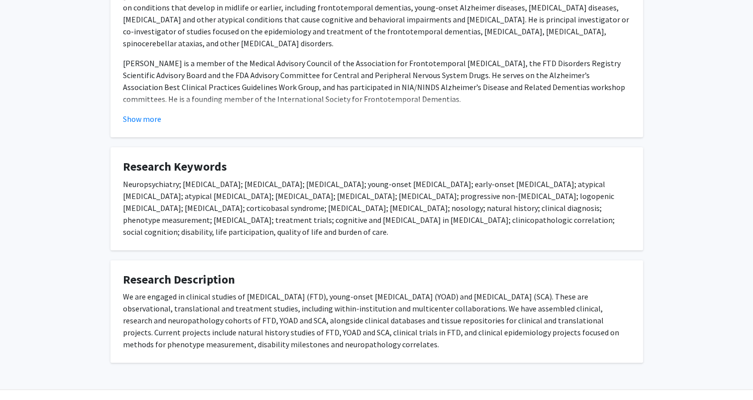
scroll to position [223, 0]
drag, startPoint x: 149, startPoint y: 333, endPoint x: 223, endPoint y: 329, distance: 73.8
click at [223, 329] on div "We are engaged in clinical studies of [MEDICAL_DATA] (FTD), young-onset [MEDICA…" at bounding box center [377, 320] width 508 height 60
copy div "natural history studies"
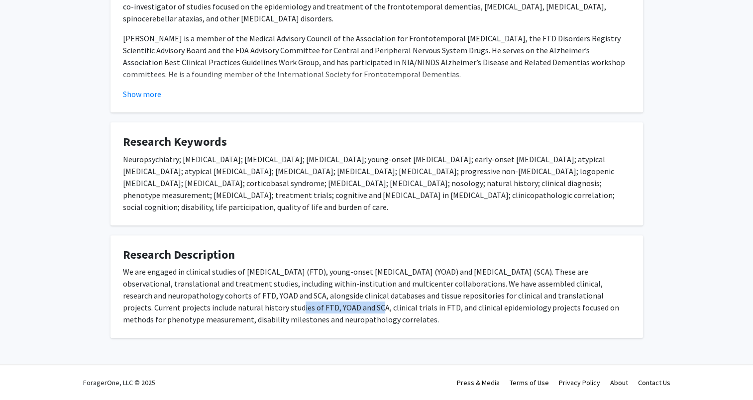
scroll to position [0, 0]
